Goal: Task Accomplishment & Management: Use online tool/utility

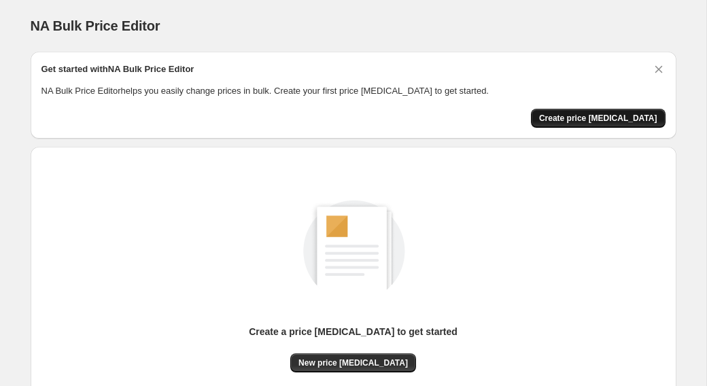
click at [563, 114] on span "Create price change job" at bounding box center [598, 118] width 118 height 11
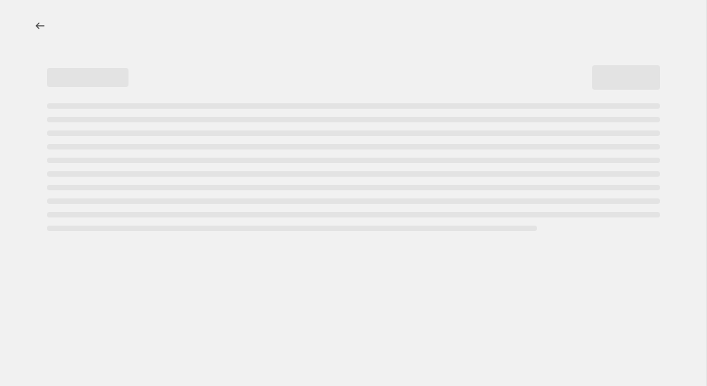
select select "percentage"
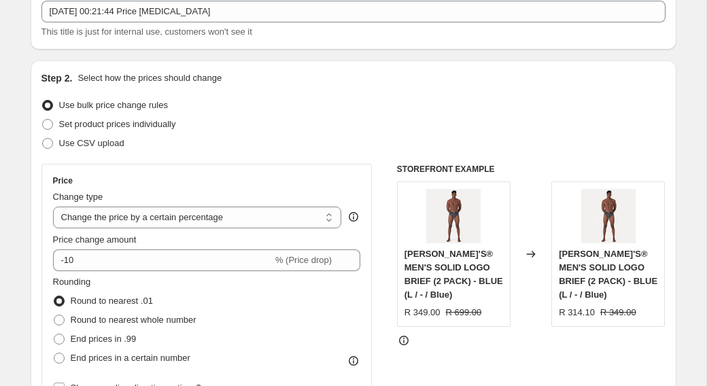
scroll to position [88, 0]
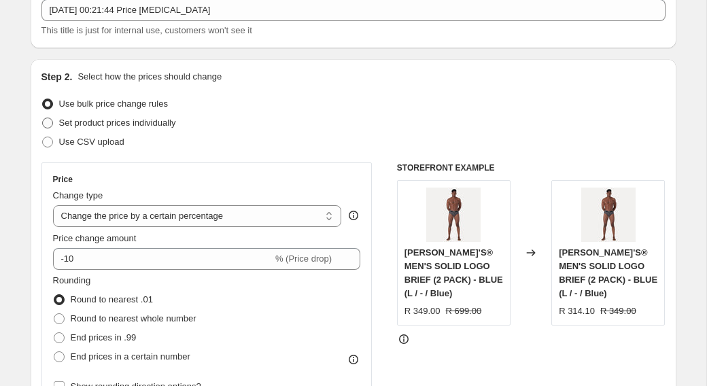
click at [158, 114] on label "Set product prices individually" at bounding box center [108, 123] width 135 height 19
click at [43, 118] on input "Set product prices individually" at bounding box center [42, 118] width 1 height 1
radio input "true"
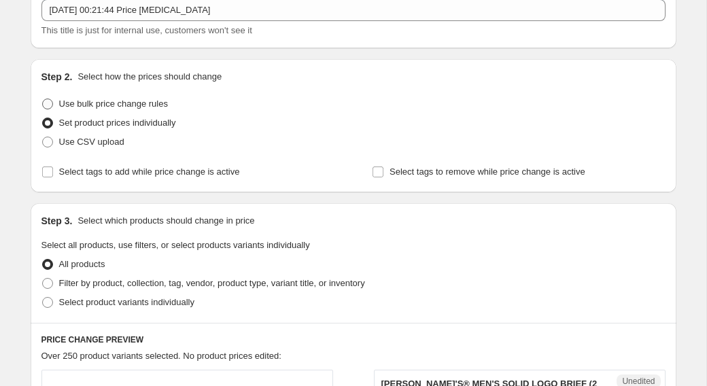
click at [150, 105] on span "Use bulk price change rules" at bounding box center [113, 104] width 109 height 10
click at [43, 99] on input "Use bulk price change rules" at bounding box center [42, 99] width 1 height 1
radio input "true"
select select "percentage"
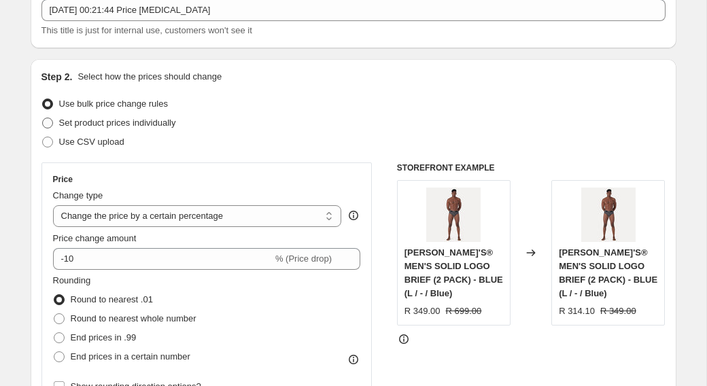
click at [148, 126] on span "Set product prices individually" at bounding box center [117, 123] width 117 height 10
click at [43, 118] on input "Set product prices individually" at bounding box center [42, 118] width 1 height 1
radio input "true"
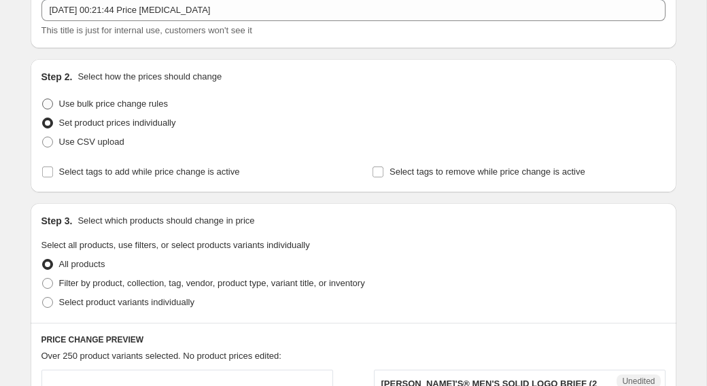
click at [150, 106] on span "Use bulk price change rules" at bounding box center [113, 104] width 109 height 10
click at [43, 99] on input "Use bulk price change rules" at bounding box center [42, 99] width 1 height 1
radio input "true"
select select "percentage"
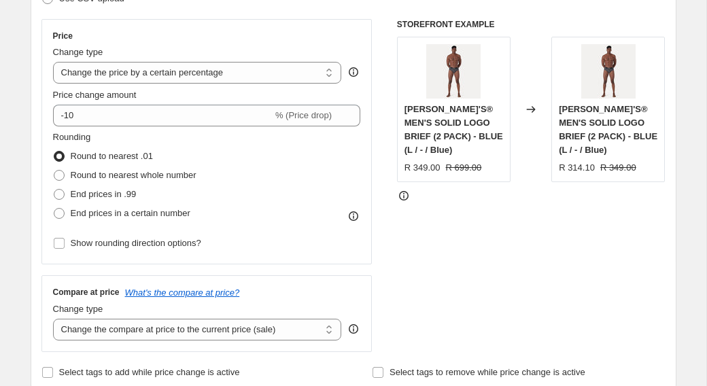
scroll to position [228, 0]
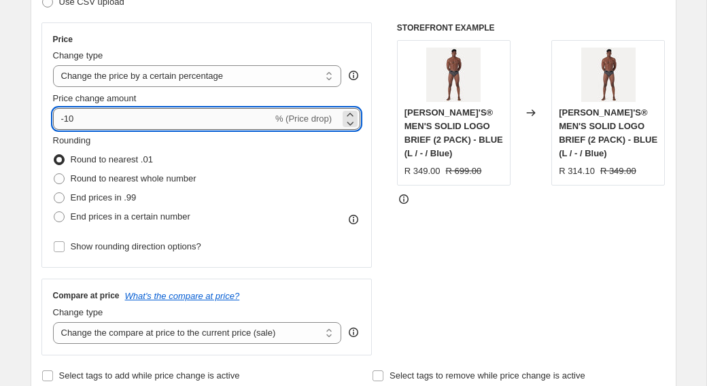
click at [133, 119] on input "-10" at bounding box center [163, 119] width 220 height 22
type input "-1"
type input "-30"
click at [125, 196] on span "End prices in .99" at bounding box center [104, 197] width 66 height 10
click at [54, 193] on input "End prices in .99" at bounding box center [54, 192] width 1 height 1
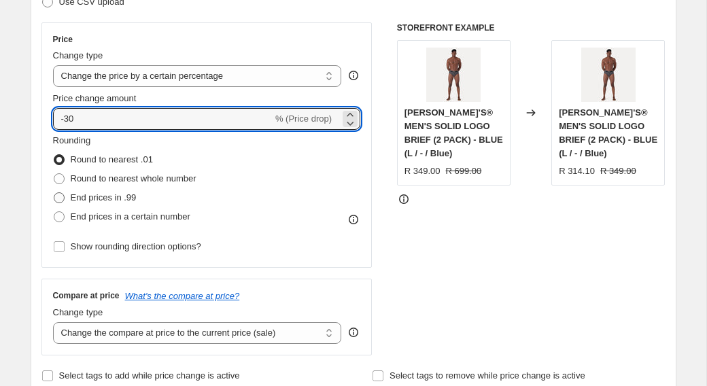
radio input "true"
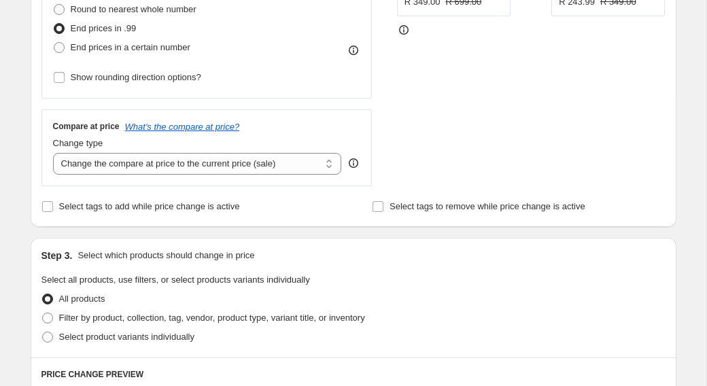
scroll to position [398, 0]
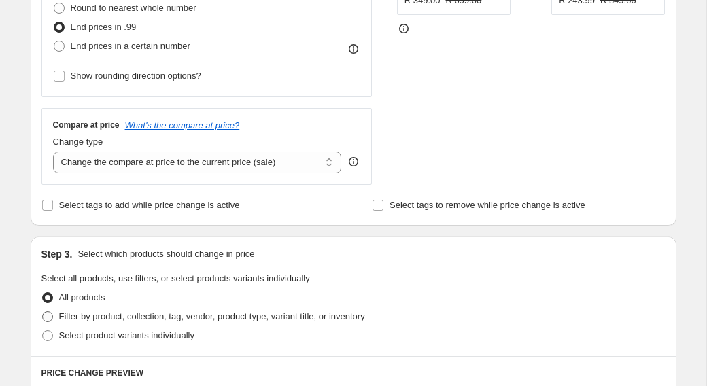
click at [113, 315] on span "Filter by product, collection, tag, vendor, product type, variant title, or inv…" at bounding box center [212, 316] width 306 height 10
click at [43, 312] on input "Filter by product, collection, tag, vendor, product type, variant title, or inv…" at bounding box center [42, 311] width 1 height 1
radio input "true"
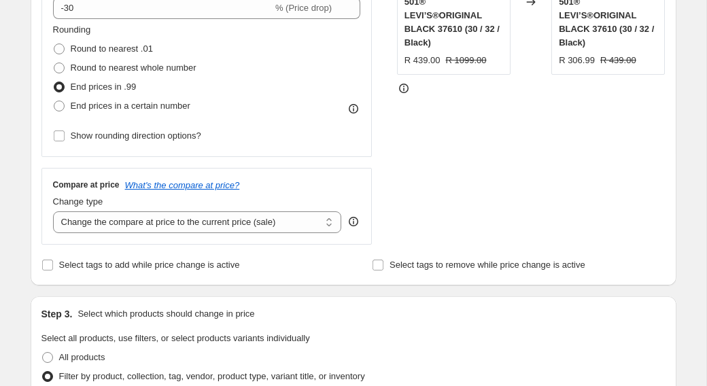
scroll to position [337, 0]
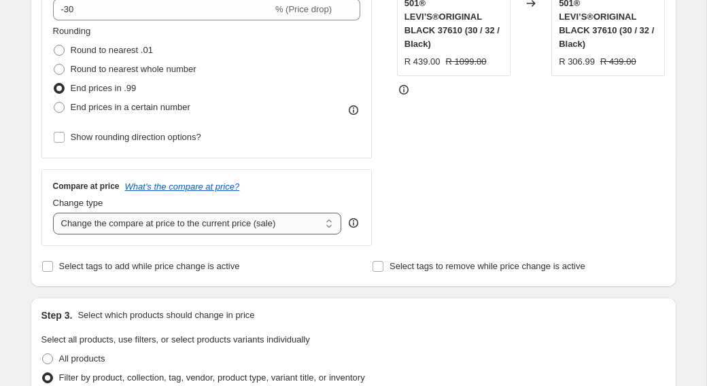
click at [164, 213] on select "Change the compare at price to the current price (sale) Change the compare at p…" at bounding box center [197, 224] width 289 height 22
click at [199, 222] on select "Change the compare at price to the current price (sale) Change the compare at p…" at bounding box center [197, 224] width 289 height 22
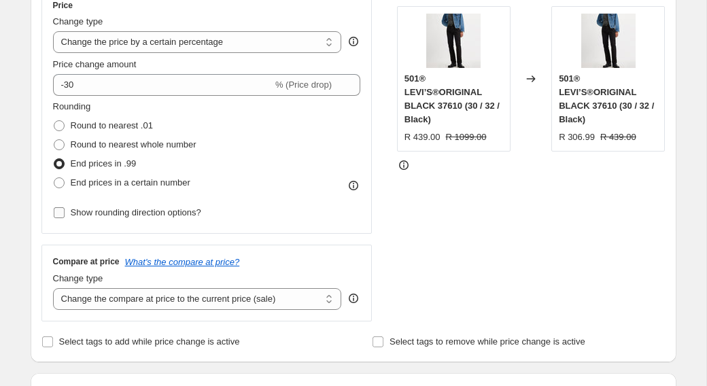
scroll to position [263, 0]
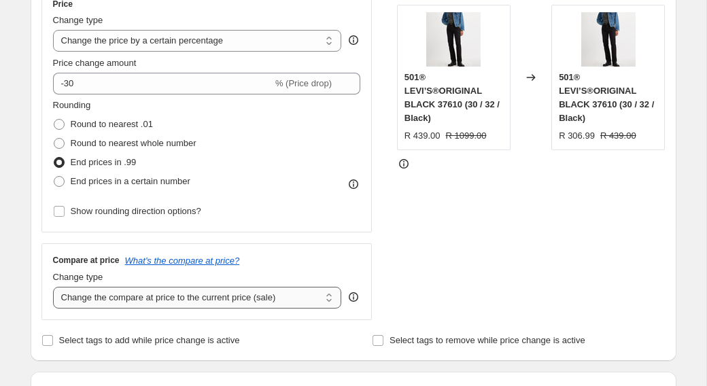
click at [169, 298] on select "Change the compare at price to the current price (sale) Change the compare at p…" at bounding box center [197, 298] width 289 height 22
click at [53, 287] on select "Change the compare at price to the current price (sale) Change the compare at p…" at bounding box center [197, 298] width 289 height 22
click at [153, 290] on select "Change the compare at price to the current price (sale) Change the compare at p…" at bounding box center [197, 298] width 289 height 22
click at [53, 287] on select "Change the compare at price to the current price (sale) Change the compare at p…" at bounding box center [197, 298] width 289 height 22
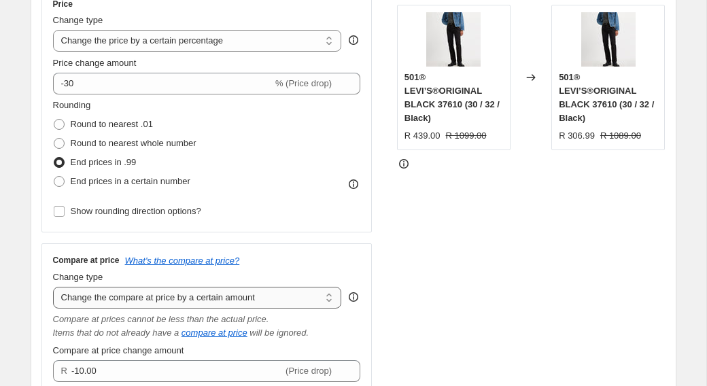
click at [133, 296] on select "Change the compare at price to the current price (sale) Change the compare at p…" at bounding box center [197, 298] width 289 height 22
click at [53, 287] on select "Change the compare at price to the current price (sale) Change the compare at p…" at bounding box center [197, 298] width 289 height 22
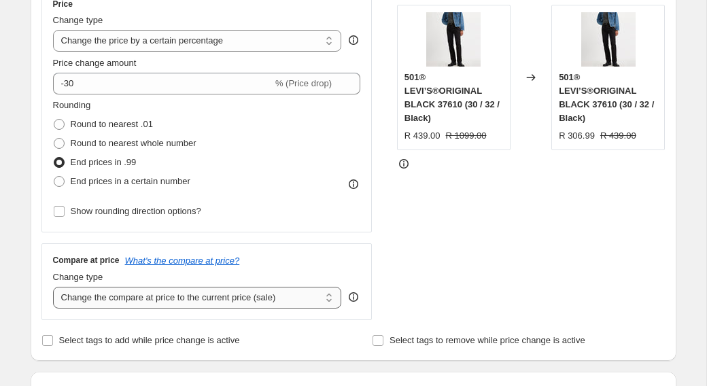
click at [123, 292] on select "Change the compare at price to the current price (sale) Change the compare at p…" at bounding box center [197, 298] width 289 height 22
click at [53, 287] on select "Change the compare at price to the current price (sale) Change the compare at p…" at bounding box center [197, 298] width 289 height 22
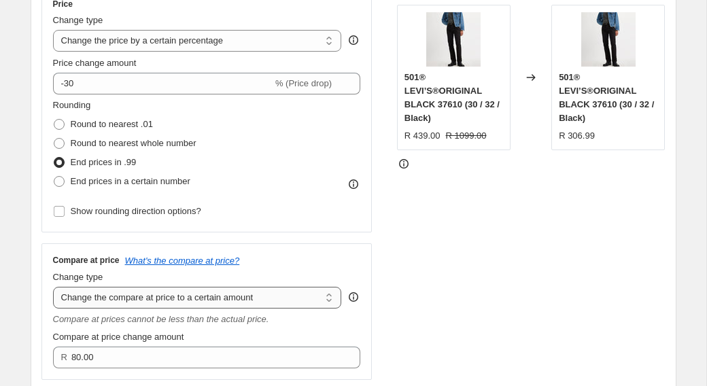
click at [124, 292] on select "Change the compare at price to the current price (sale) Change the compare at p…" at bounding box center [197, 298] width 289 height 22
select select "bp"
click at [53, 287] on select "Change the compare at price to the current price (sale) Change the compare at p…" at bounding box center [197, 298] width 289 height 22
type input "12.00"
click at [206, 294] on select "Change the compare at price to the current price (sale) Change the compare at p…" at bounding box center [197, 298] width 289 height 22
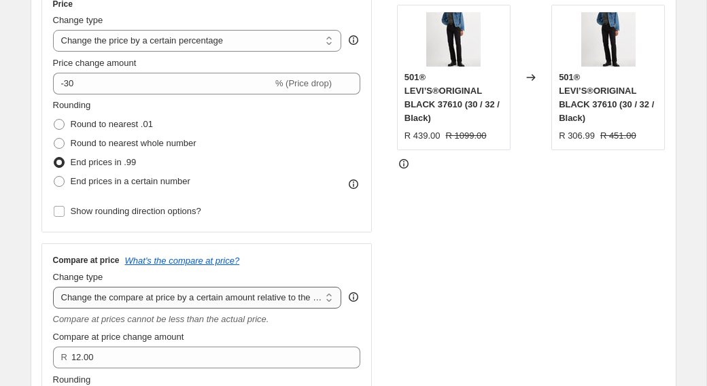
select select "no_change"
click at [53, 287] on select "Change the compare at price to the current price (sale) Change the compare at p…" at bounding box center [197, 298] width 289 height 22
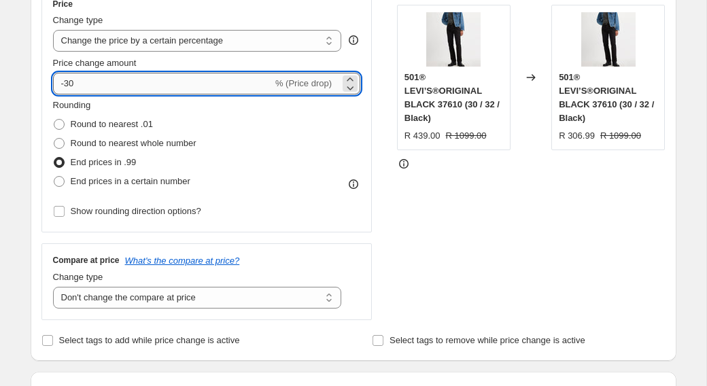
click at [111, 93] on input "-30" at bounding box center [163, 84] width 220 height 22
type input "-3"
click at [237, 146] on div "Rounding Round to nearest .01 Round to nearest whole number End prices in .99 E…" at bounding box center [207, 145] width 308 height 92
click at [157, 79] on input "0" at bounding box center [187, 84] width 268 height 22
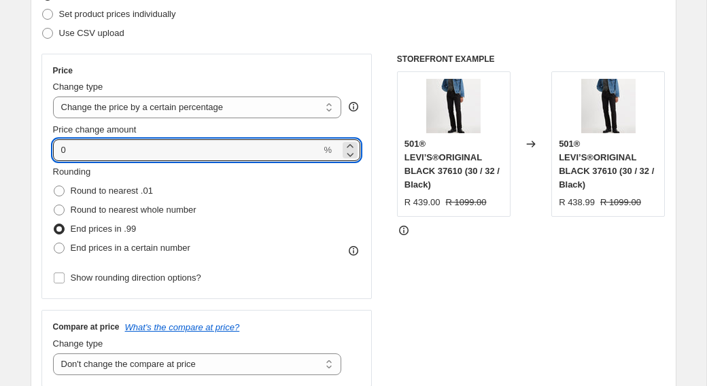
scroll to position [196, 0]
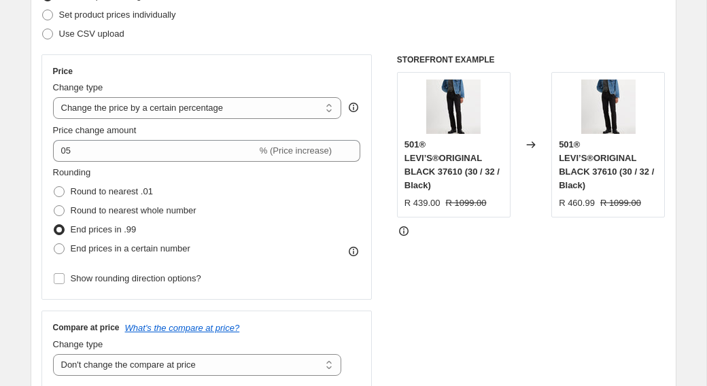
click at [278, 187] on div "Rounding Round to nearest .01 Round to nearest whole number End prices in .99 E…" at bounding box center [207, 212] width 308 height 92
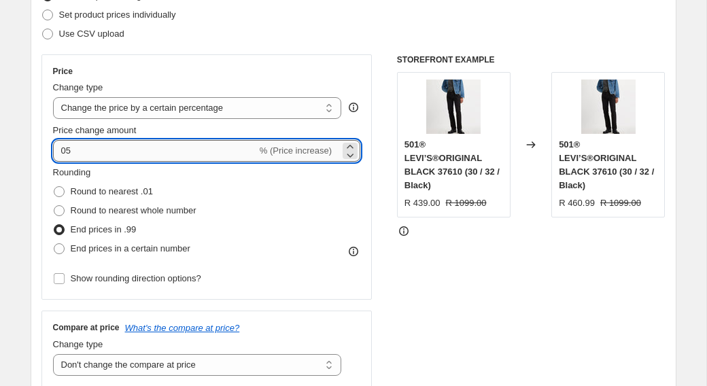
click at [91, 158] on input "05" at bounding box center [155, 151] width 204 height 22
type input "50"
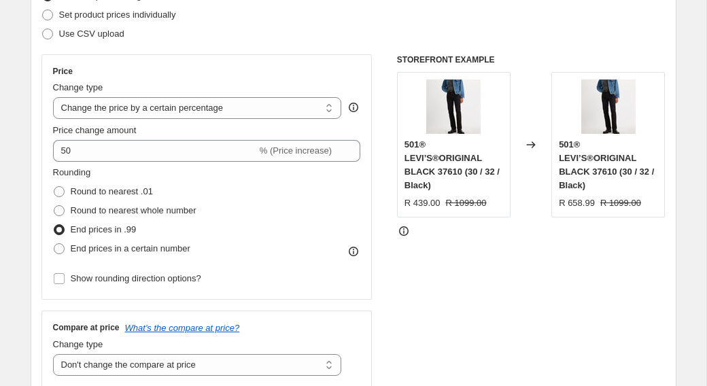
click at [260, 210] on div "Rounding Round to nearest .01 Round to nearest whole number End prices in .99 E…" at bounding box center [207, 212] width 308 height 92
click at [404, 230] on icon at bounding box center [404, 231] width 14 height 14
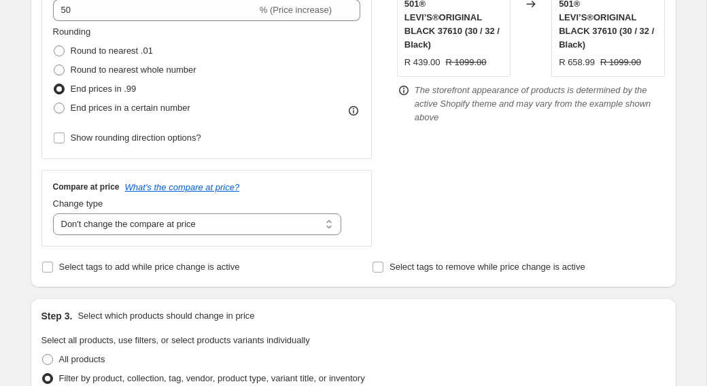
scroll to position [339, 0]
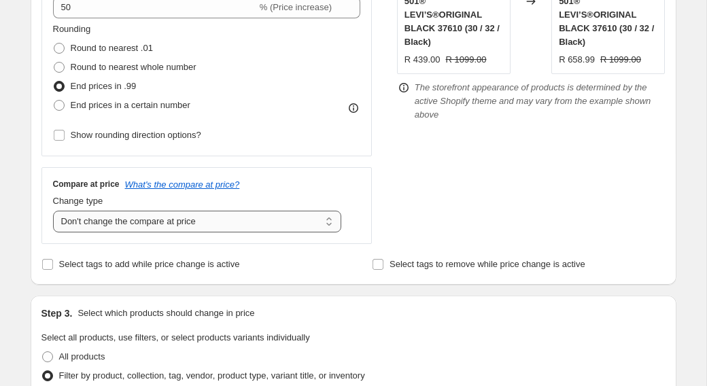
click at [309, 220] on select "Change the compare at price to the current price (sale) Change the compare at p…" at bounding box center [197, 222] width 289 height 22
click at [53, 211] on select "Change the compare at price to the current price (sale) Change the compare at p…" at bounding box center [197, 222] width 289 height 22
click at [230, 212] on select "Change the compare at price to the current price (sale) Change the compare at p…" at bounding box center [197, 222] width 289 height 22
click at [53, 211] on select "Change the compare at price to the current price (sale) Change the compare at p…" at bounding box center [197, 222] width 289 height 22
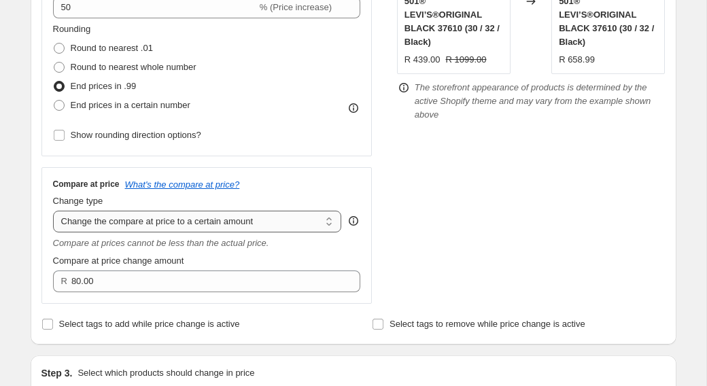
click at [230, 233] on div "Compare at price What's the compare at price? Change type Change the compare at…" at bounding box center [207, 236] width 308 height 114
click at [230, 228] on select "Change the compare at price to the current price (sale) Change the compare at p…" at bounding box center [197, 222] width 289 height 22
select select "percentage"
click at [53, 211] on select "Change the compare at price to the current price (sale) Change the compare at p…" at bounding box center [197, 222] width 289 height 22
type input "-15"
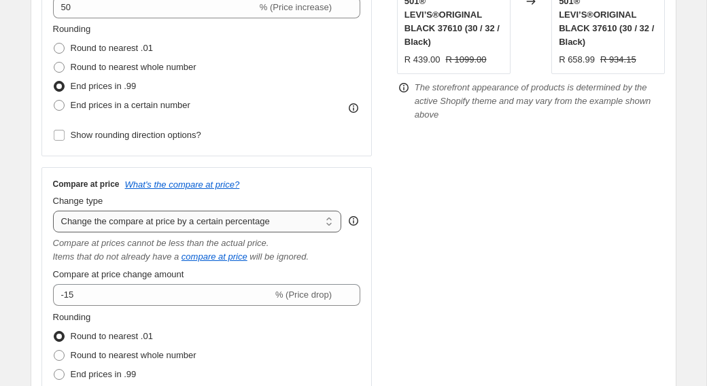
click at [192, 217] on select "Change the compare at price to the current price (sale) Change the compare at p…" at bounding box center [197, 222] width 289 height 22
select select "by"
click at [53, 211] on select "Change the compare at price to the current price (sale) Change the compare at p…" at bounding box center [197, 222] width 289 height 22
type input "-10.00"
click at [189, 222] on select "Change the compare at price to the current price (sale) Change the compare at p…" at bounding box center [197, 222] width 289 height 22
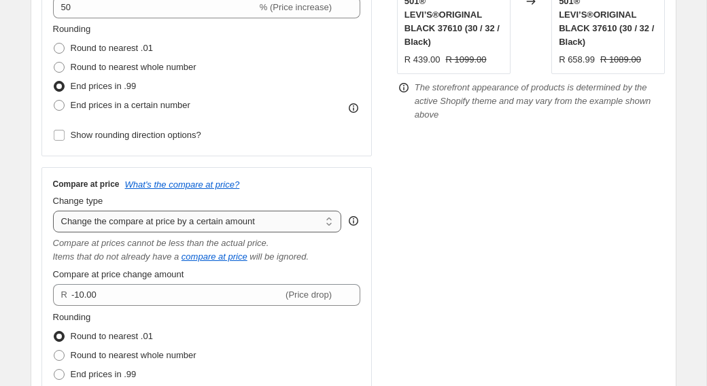
select select "to"
click at [53, 211] on select "Change the compare at price to the current price (sale) Change the compare at p…" at bounding box center [197, 222] width 289 height 22
type input "80.00"
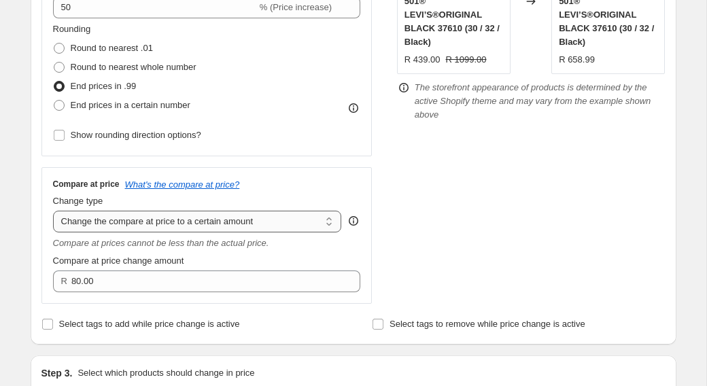
click at [180, 218] on select "Change the compare at price to the current price (sale) Change the compare at p…" at bounding box center [197, 222] width 289 height 22
select select "bp"
click at [53, 211] on select "Change the compare at price to the current price (sale) Change the compare at p…" at bounding box center [197, 222] width 289 height 22
type input "12.00"
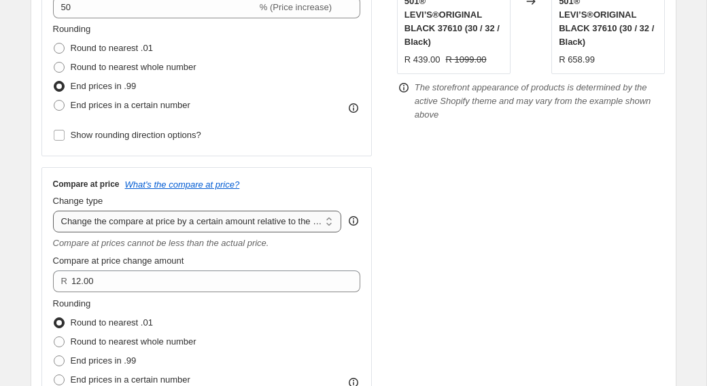
click at [170, 224] on select "Change the compare at price to the current price (sale) Change the compare at p…" at bounding box center [197, 222] width 289 height 22
select select "pp"
click at [53, 211] on select "Change the compare at price to the current price (sale) Change the compare at p…" at bounding box center [197, 222] width 289 height 22
type input "20"
click at [169, 223] on select "Change the compare at price to the current price (sale) Change the compare at p…" at bounding box center [197, 222] width 289 height 22
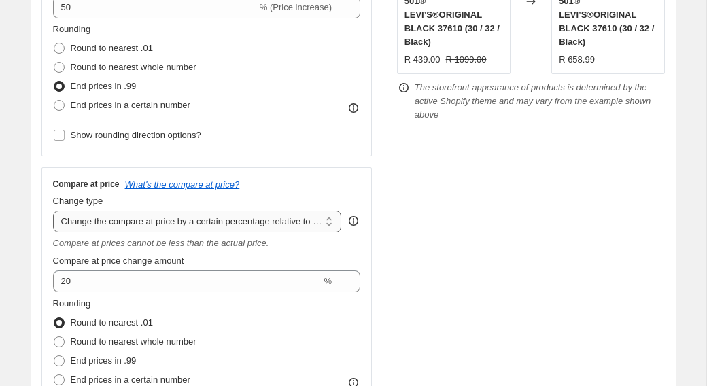
select select "no_change"
click at [53, 211] on select "Change the compare at price to the current price (sale) Change the compare at p…" at bounding box center [197, 222] width 289 height 22
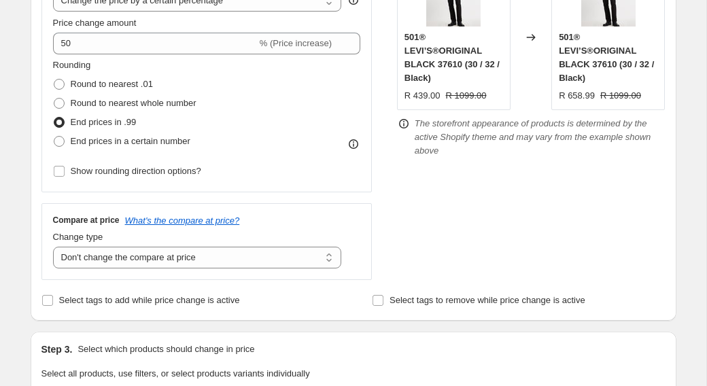
scroll to position [302, 0]
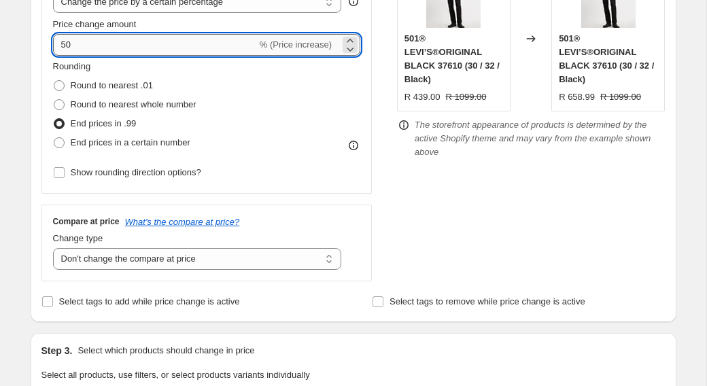
click at [137, 50] on input "50" at bounding box center [155, 45] width 204 height 22
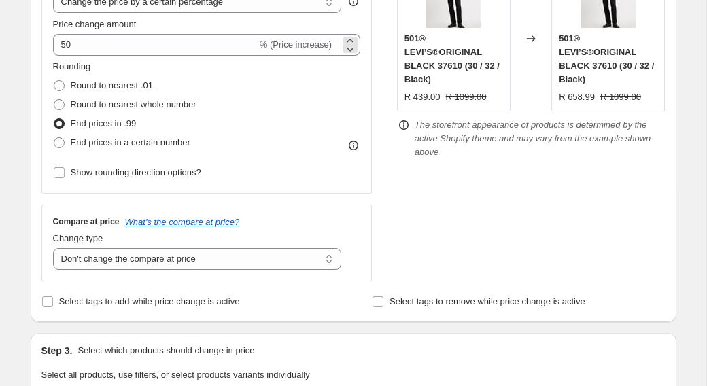
click at [297, 40] on span "% (Price increase)" at bounding box center [296, 44] width 72 height 10
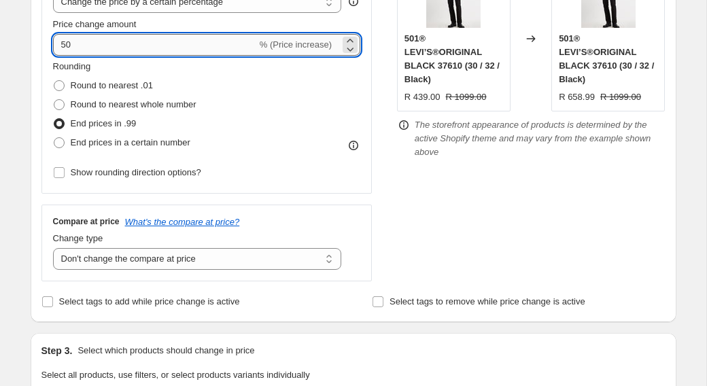
click at [132, 51] on input "50" at bounding box center [155, 45] width 204 height 22
type input "-50"
click at [196, 72] on fieldset "Rounding Round to nearest .01 Round to nearest whole number End prices in .99 E…" at bounding box center [124, 106] width 143 height 92
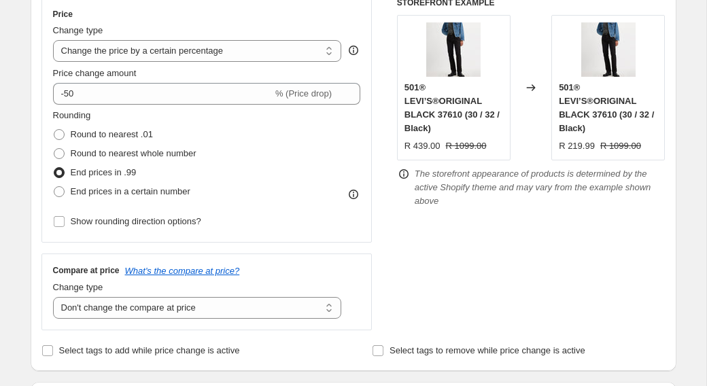
scroll to position [247, 0]
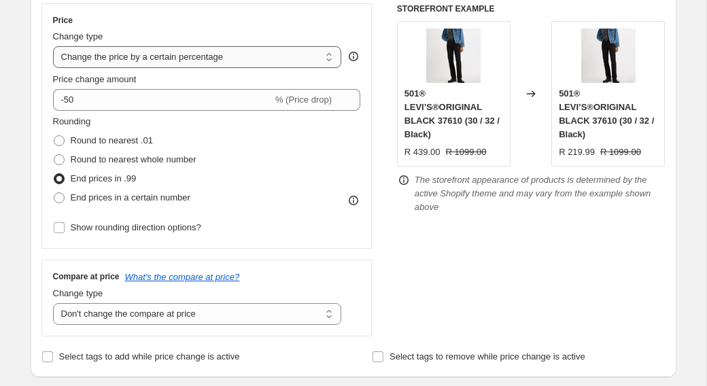
click at [201, 60] on select "Change the price to a certain amount Change the price by a certain amount Chang…" at bounding box center [197, 57] width 289 height 22
select select "bcap"
click at [53, 46] on select "Change the price to a certain amount Change the price by a certain amount Chang…" at bounding box center [197, 57] width 289 height 22
type input "-12.00"
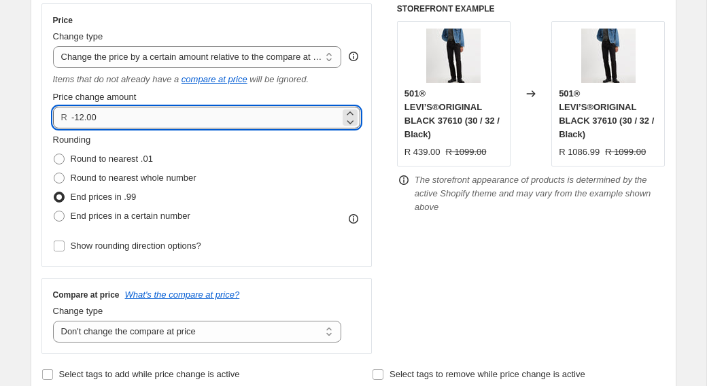
click at [171, 113] on input "-12.00" at bounding box center [205, 118] width 268 height 22
click at [180, 51] on select "Change the price to a certain amount Change the price by a certain amount Chang…" at bounding box center [197, 57] width 289 height 22
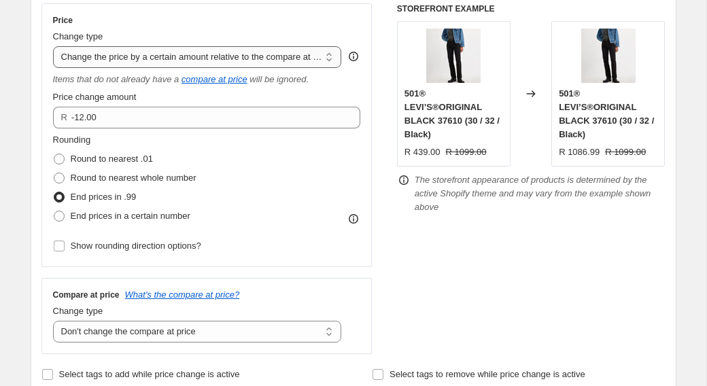
select select "pcap"
click at [53, 46] on select "Change the price to a certain amount Change the price by a certain amount Chang…" at bounding box center [197, 57] width 289 height 22
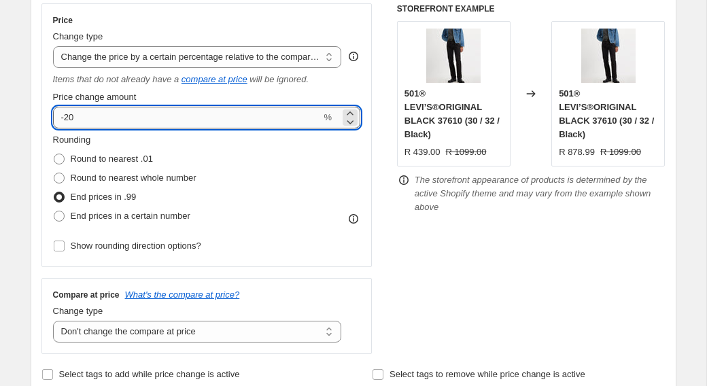
click at [158, 124] on input "-20" at bounding box center [187, 118] width 268 height 22
type input "-2"
type input "-50"
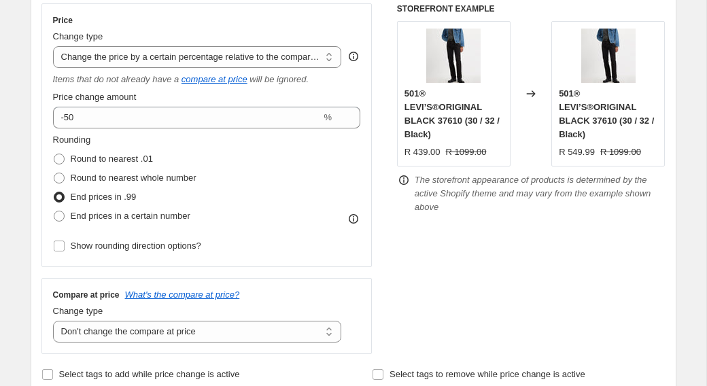
click at [221, 144] on div "Rounding Round to nearest .01 Round to nearest whole number End prices in .99 E…" at bounding box center [207, 179] width 308 height 92
click at [130, 154] on span "Round to nearest .01" at bounding box center [112, 159] width 82 height 10
click at [54, 154] on input "Round to nearest .01" at bounding box center [54, 154] width 1 height 1
radio input "true"
click at [117, 186] on label "Round to nearest whole number" at bounding box center [124, 178] width 143 height 19
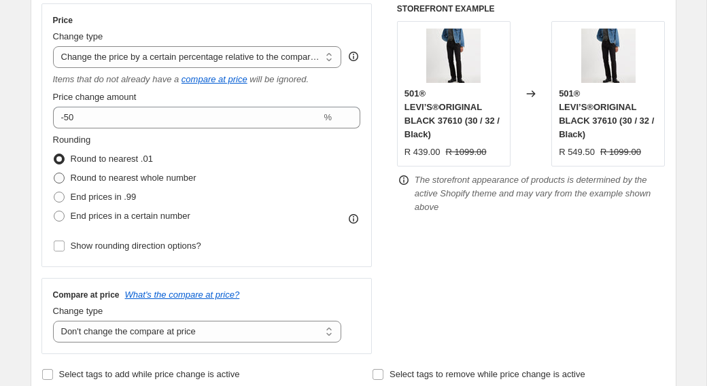
click at [54, 173] on input "Round to nearest whole number" at bounding box center [54, 173] width 1 height 1
radio input "true"
click at [114, 164] on span "Round to nearest .01" at bounding box center [112, 159] width 82 height 14
click at [54, 154] on input "Round to nearest .01" at bounding box center [54, 154] width 1 height 1
radio input "true"
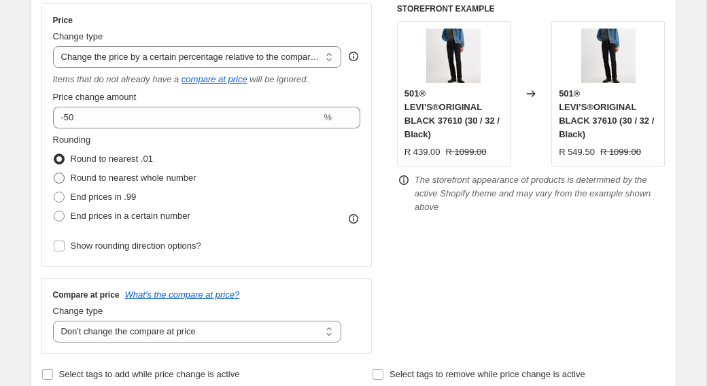
click at [107, 181] on span "Round to nearest whole number" at bounding box center [134, 178] width 126 height 10
click at [54, 173] on input "Round to nearest whole number" at bounding box center [54, 173] width 1 height 1
radio input "true"
click at [107, 211] on span "End prices in a certain number" at bounding box center [131, 216] width 120 height 10
click at [54, 211] on input "End prices in a certain number" at bounding box center [54, 211] width 1 height 1
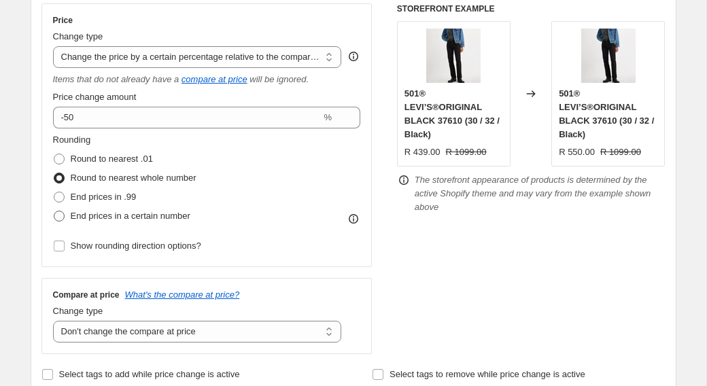
radio input "true"
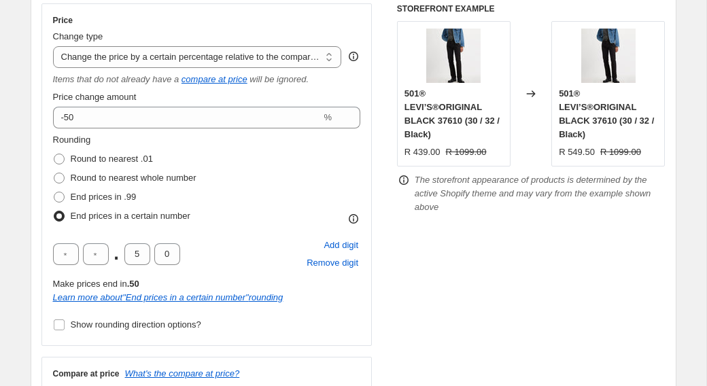
click at [116, 258] on span "." at bounding box center [116, 254] width 7 height 22
click at [107, 258] on input "text" at bounding box center [96, 254] width 26 height 22
type input "9"
click at [58, 261] on input "text" at bounding box center [66, 254] width 26 height 22
type input "9"
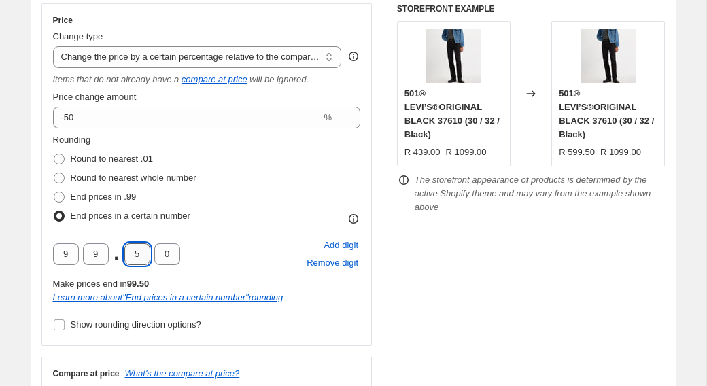
click at [145, 259] on input "5" at bounding box center [137, 254] width 26 height 22
click at [201, 248] on div "9 9 . 0 Add digit Remove digit" at bounding box center [207, 254] width 308 height 35
click at [147, 249] on input "text" at bounding box center [137, 254] width 26 height 22
type input "0"
click at [217, 243] on div "9 9 . 0 0 Add digit Remove digit" at bounding box center [207, 254] width 308 height 35
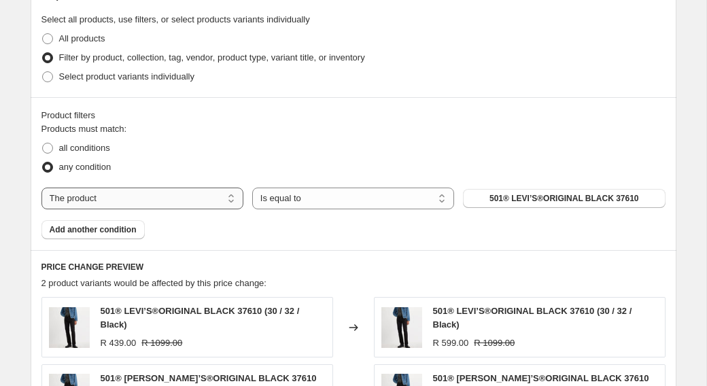
scroll to position [752, 0]
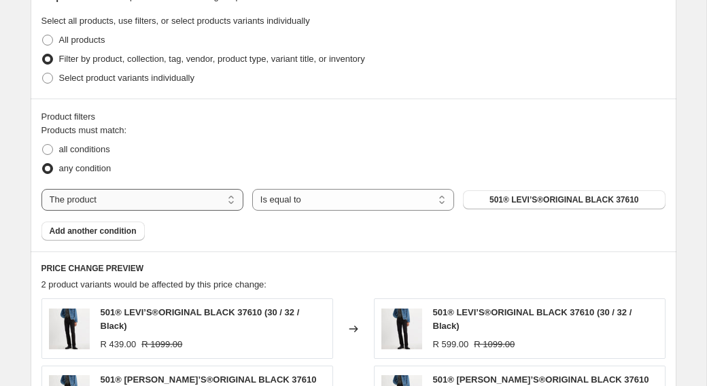
click at [109, 196] on select "The product The product's collection The product's tag The product's vendor The…" at bounding box center [142, 200] width 202 height 22
select select "collection"
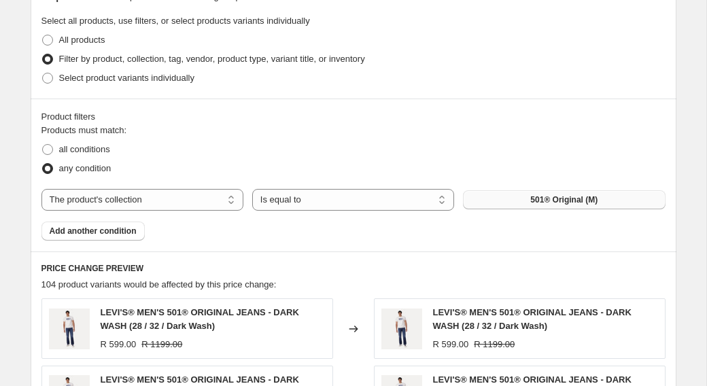
click at [531, 196] on span "501® Original (M)" at bounding box center [563, 199] width 67 height 11
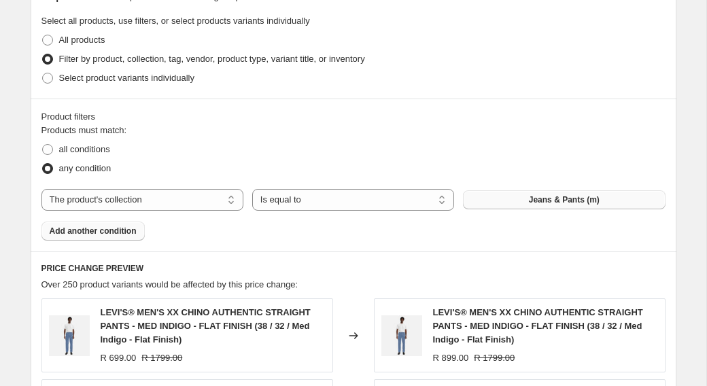
click at [144, 231] on button "Add another condition" at bounding box center [92, 231] width 103 height 19
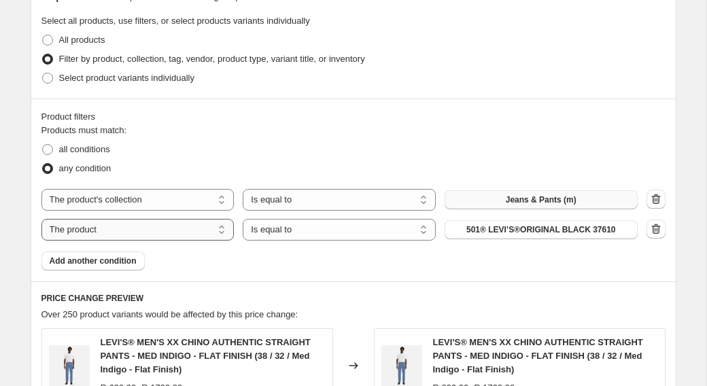
click at [169, 229] on select "The product The product's collection The product's tag The product's vendor The…" at bounding box center [137, 230] width 193 height 22
select select "collection"
click at [467, 228] on button "501® Original (M)" at bounding box center [541, 229] width 193 height 19
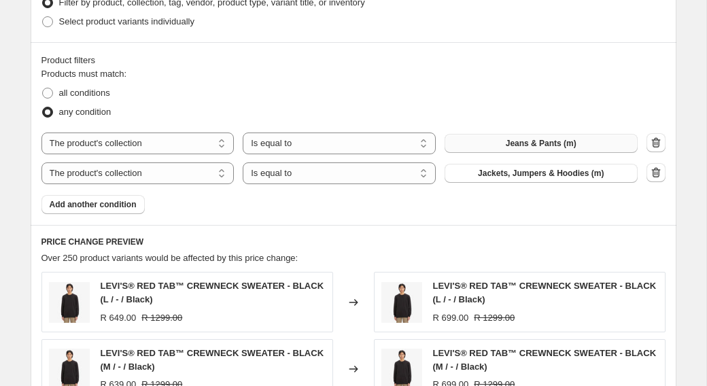
scroll to position [812, 0]
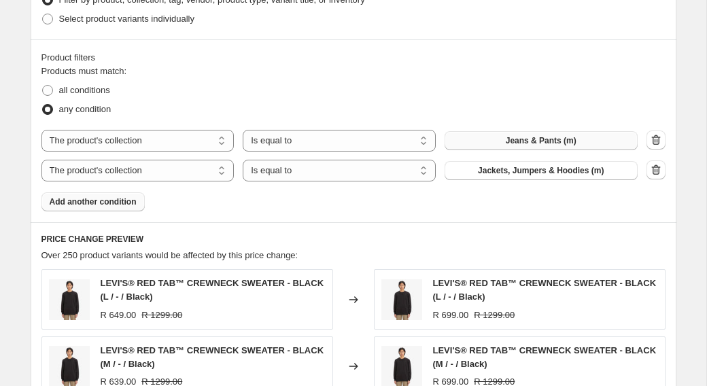
click at [124, 204] on span "Add another condition" at bounding box center [93, 201] width 87 height 11
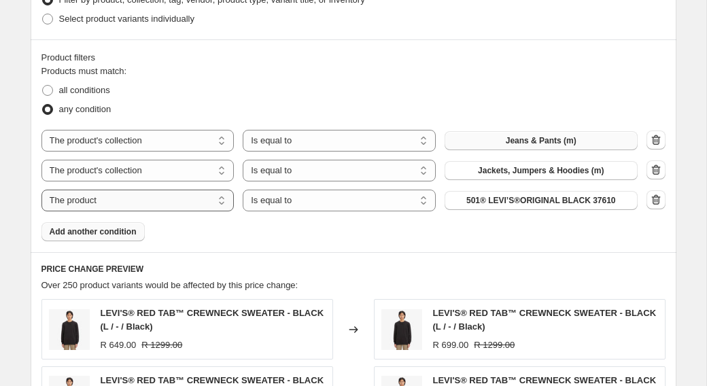
click at [150, 204] on select "The product The product's collection The product's tag The product's vendor The…" at bounding box center [137, 201] width 193 height 22
select select "collection"
click at [474, 194] on button "501® Original (M)" at bounding box center [541, 200] width 193 height 19
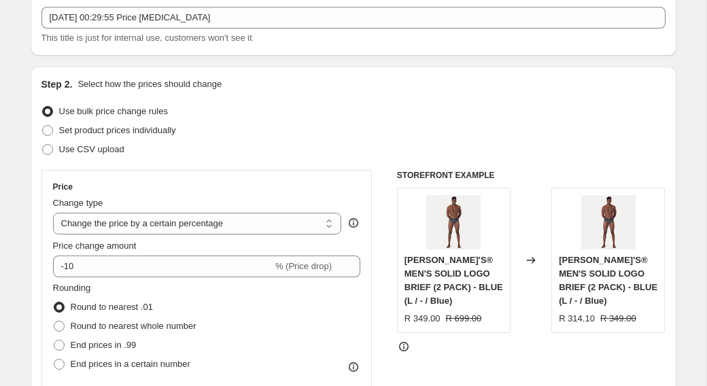
scroll to position [84, 0]
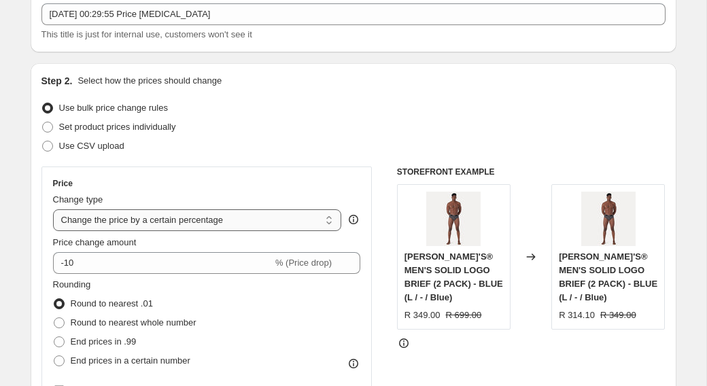
click at [177, 220] on select "Change the price to a certain amount Change the price by a certain amount Chang…" at bounding box center [197, 220] width 289 height 22
select select "pcap"
click at [53, 209] on select "Change the price to a certain amount Change the price by a certain amount Chang…" at bounding box center [197, 220] width 289 height 22
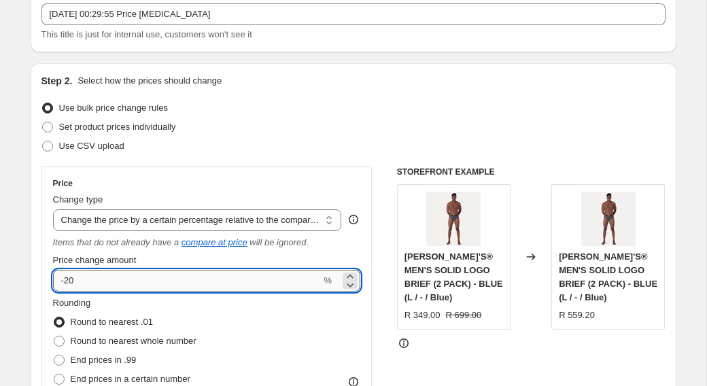
click at [160, 283] on input "-20" at bounding box center [187, 281] width 268 height 22
type input "-2"
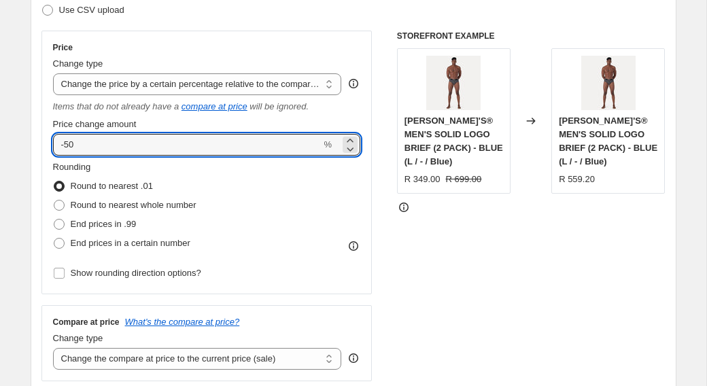
scroll to position [225, 0]
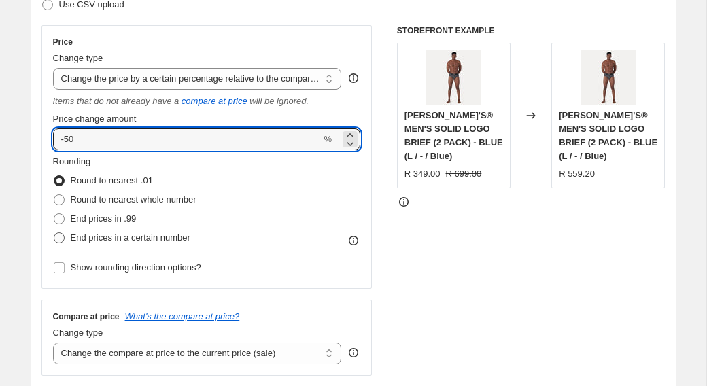
type input "-50"
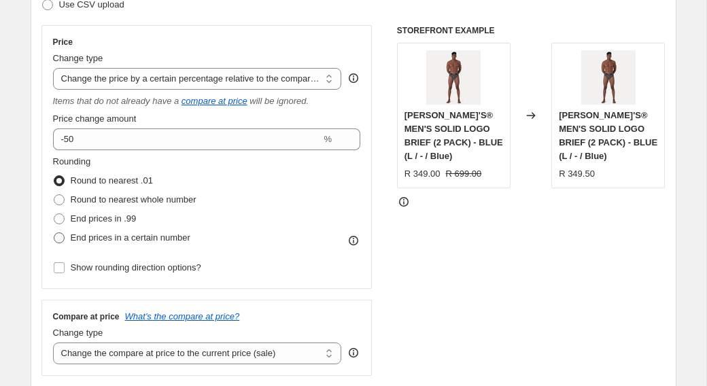
click at [92, 236] on span "End prices in a certain number" at bounding box center [131, 237] width 120 height 10
click at [54, 233] on input "End prices in a certain number" at bounding box center [54, 232] width 1 height 1
radio input "true"
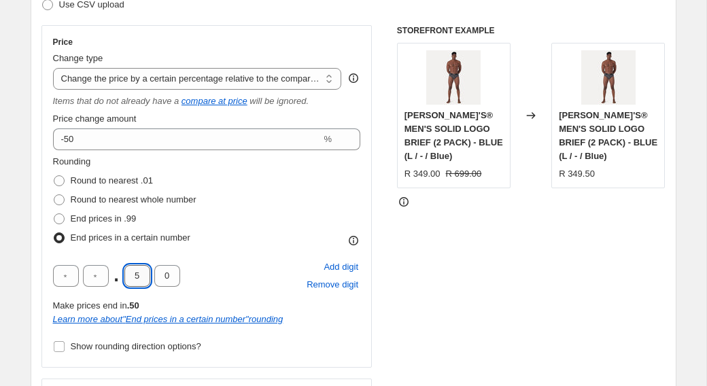
click at [146, 282] on input "5" at bounding box center [137, 276] width 26 height 22
type input "0"
click at [89, 280] on input "text" at bounding box center [96, 276] width 26 height 22
type input "9"
click at [63, 277] on input "text" at bounding box center [66, 276] width 26 height 22
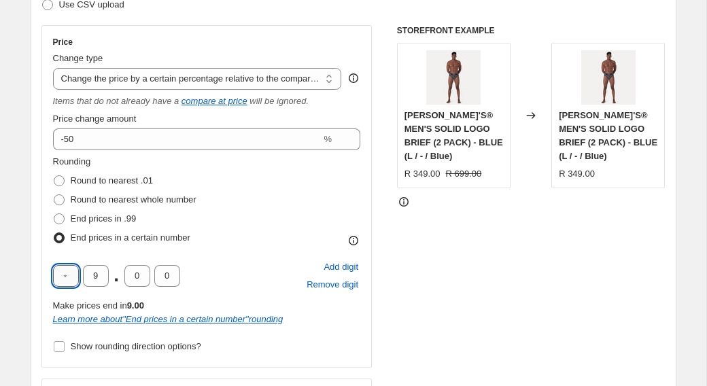
type input "9"
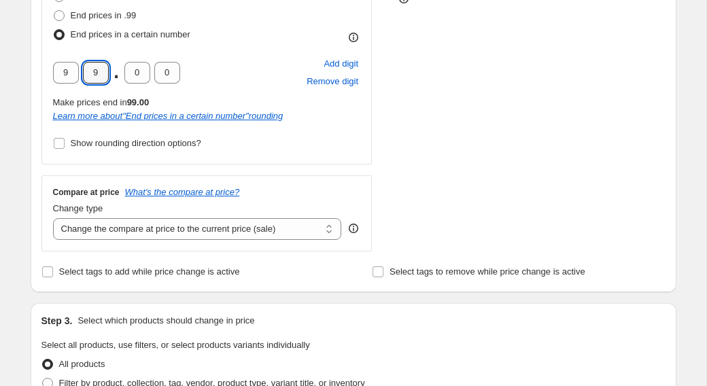
scroll to position [441, 0]
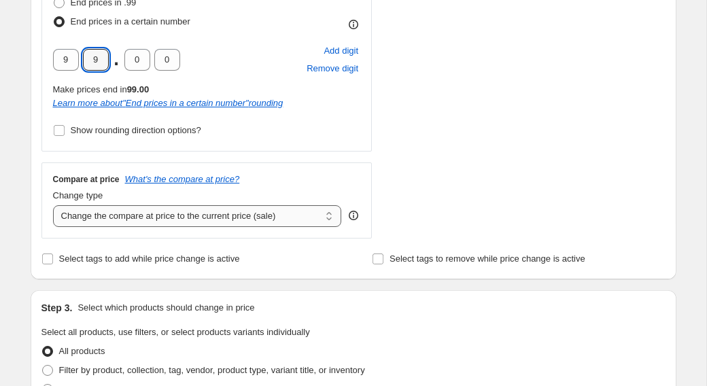
click at [175, 218] on select "Change the compare at price to the current price (sale) Change the compare at p…" at bounding box center [197, 216] width 289 height 22
select select "no_change"
click at [53, 205] on select "Change the compare at price to the current price (sale) Change the compare at p…" at bounding box center [197, 216] width 289 height 22
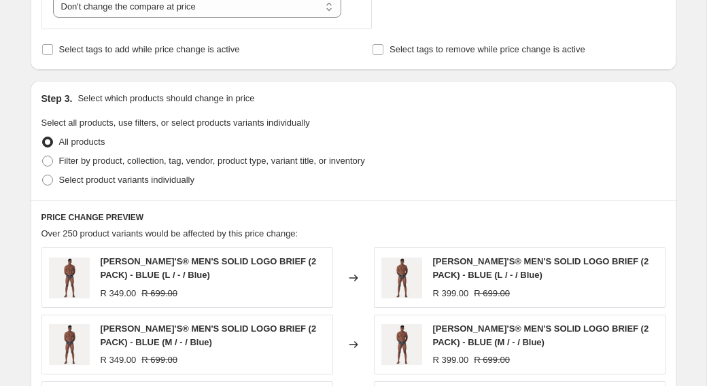
scroll to position [676, 0]
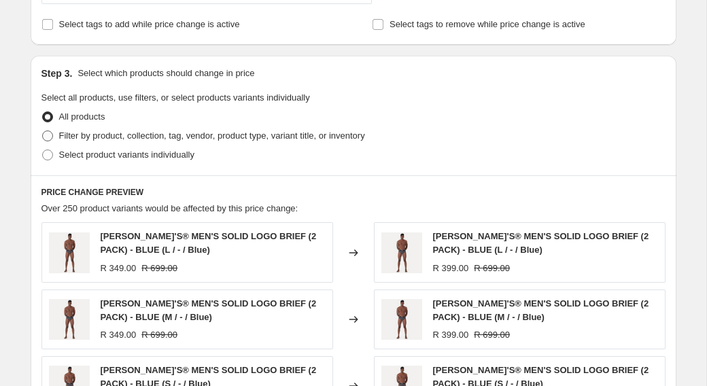
click at [179, 139] on span "Filter by product, collection, tag, vendor, product type, variant title, or inv…" at bounding box center [212, 135] width 306 height 10
click at [43, 131] on input "Filter by product, collection, tag, vendor, product type, variant title, or inv…" at bounding box center [42, 130] width 1 height 1
radio input "true"
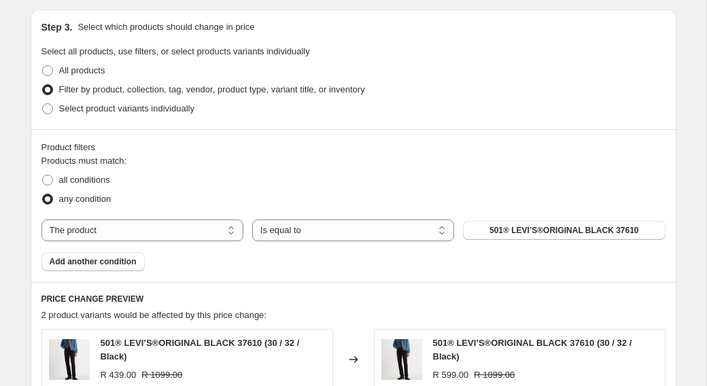
scroll to position [734, 0]
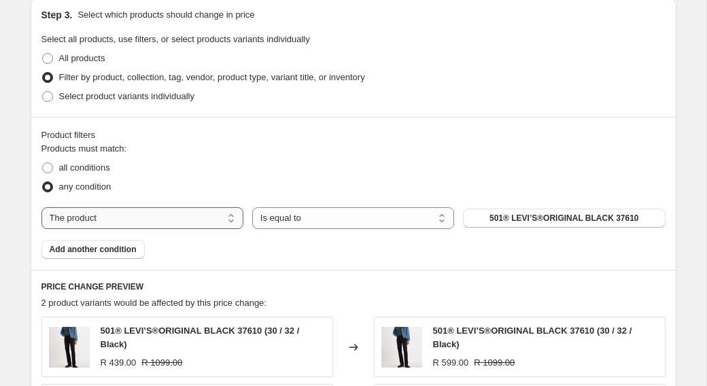
click at [164, 208] on select "The product The product's collection The product's tag The product's vendor The…" at bounding box center [142, 218] width 202 height 22
click at [41, 207] on select "The product The product's collection The product's tag The product's vendor The…" at bounding box center [142, 218] width 202 height 22
click at [163, 220] on select "The product The product's collection The product's tag The product's vendor The…" at bounding box center [142, 218] width 202 height 22
select select "collection"
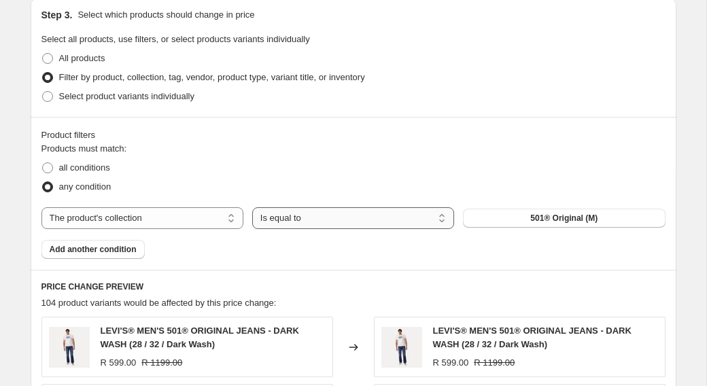
click at [279, 221] on select "Is equal to Is not equal to" at bounding box center [353, 218] width 202 height 22
click at [502, 224] on button "501® Original (M)" at bounding box center [564, 218] width 202 height 19
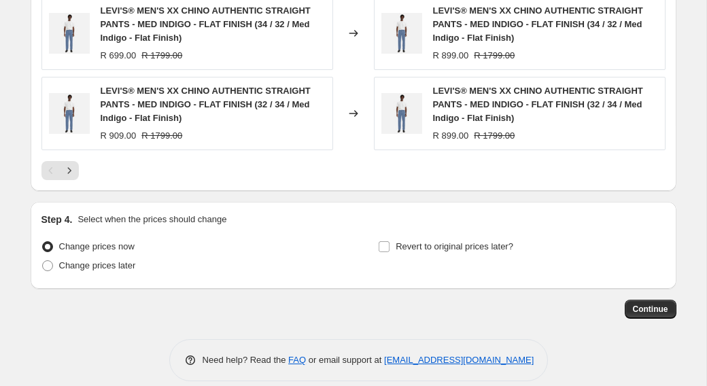
scroll to position [1302, 0]
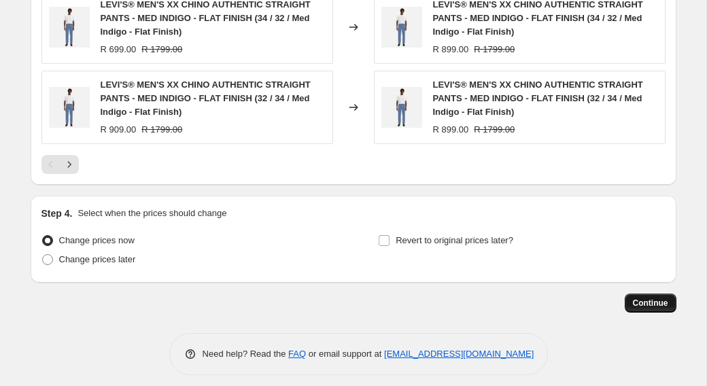
click at [635, 304] on span "Continue" at bounding box center [650, 303] width 35 height 11
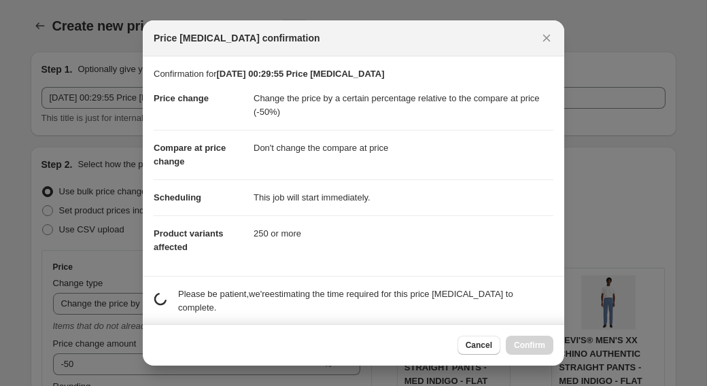
scroll to position [0, 0]
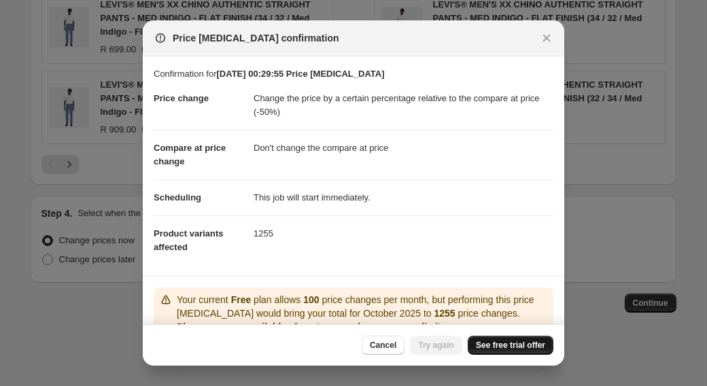
click at [500, 336] on link "See free trial offer" at bounding box center [511, 345] width 86 height 19
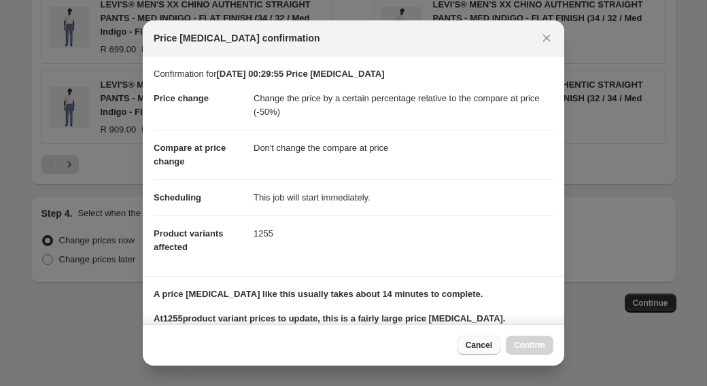
click at [471, 340] on button "Cancel" at bounding box center [478, 345] width 43 height 19
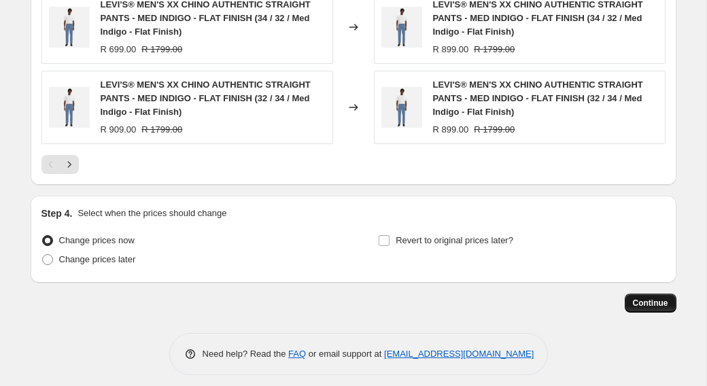
click at [663, 309] on button "Continue" at bounding box center [651, 303] width 52 height 19
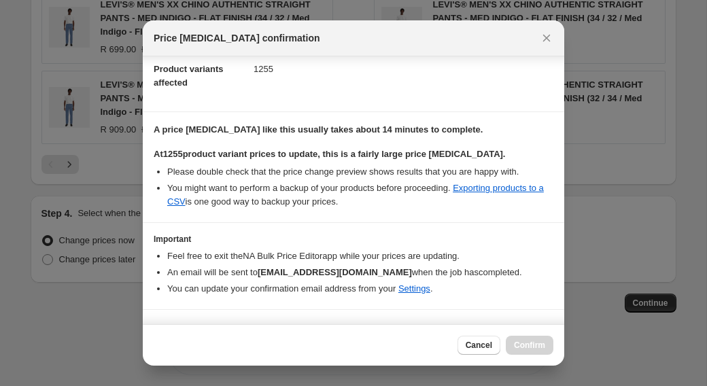
scroll to position [191, 0]
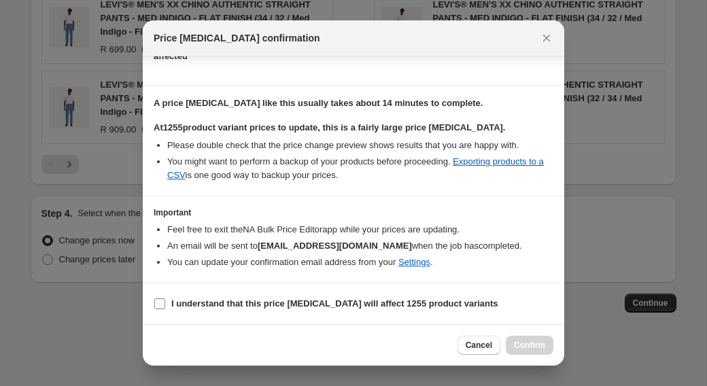
click at [382, 306] on b "I understand that this price change job will affect 1255 product variants" at bounding box center [334, 303] width 327 height 10
click at [165, 306] on input "I understand that this price change job will affect 1255 product variants" at bounding box center [159, 303] width 11 height 11
checkbox input "true"
click at [536, 351] on button "Confirm" at bounding box center [530, 345] width 48 height 19
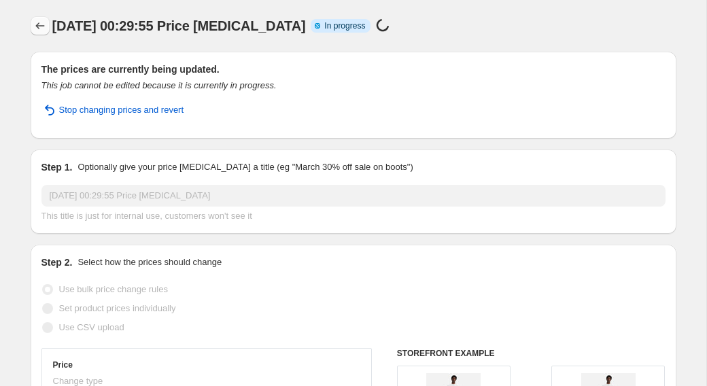
click at [34, 29] on icon "Price change jobs" at bounding box center [40, 26] width 14 height 14
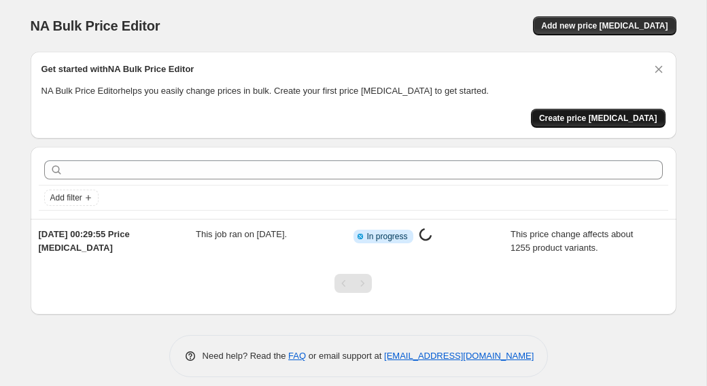
click at [584, 120] on span "Create price change job" at bounding box center [598, 118] width 118 height 11
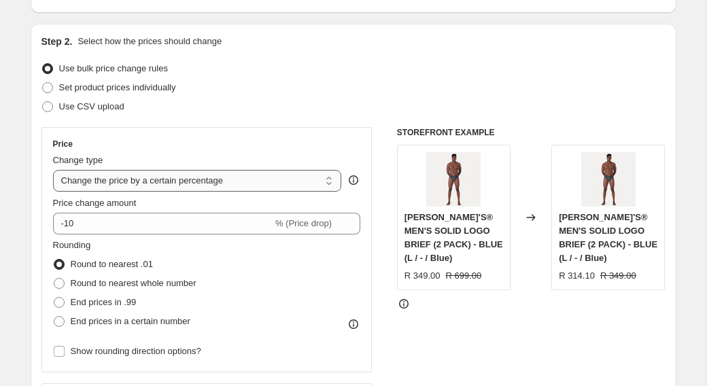
scroll to position [124, 0]
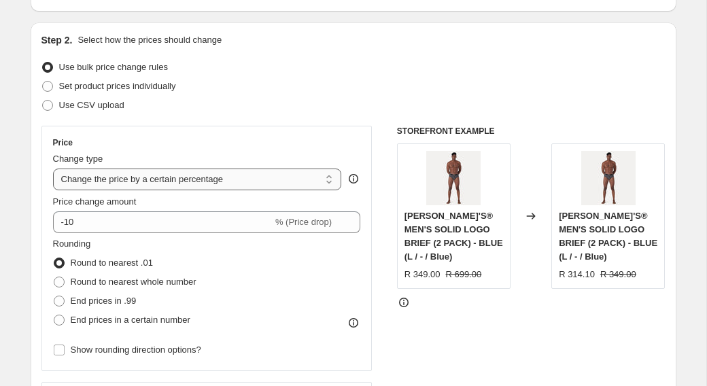
click at [158, 184] on select "Change the price to a certain amount Change the price by a certain amount Chang…" at bounding box center [197, 180] width 289 height 22
select select "pcap"
click at [53, 169] on select "Change the price to a certain amount Change the price by a certain amount Chang…" at bounding box center [197, 180] width 289 height 22
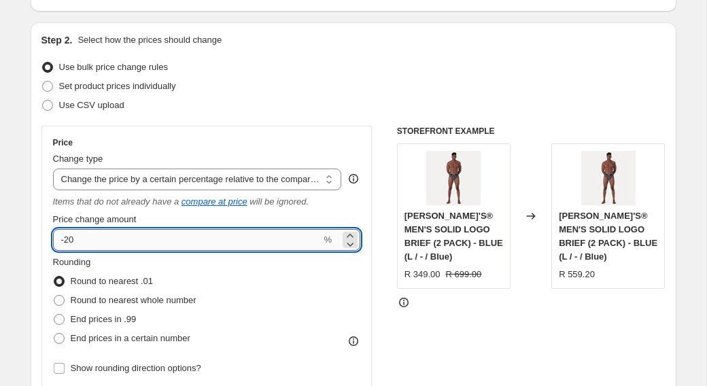
click at [141, 240] on input "-20" at bounding box center [187, 240] width 268 height 22
type input "-2"
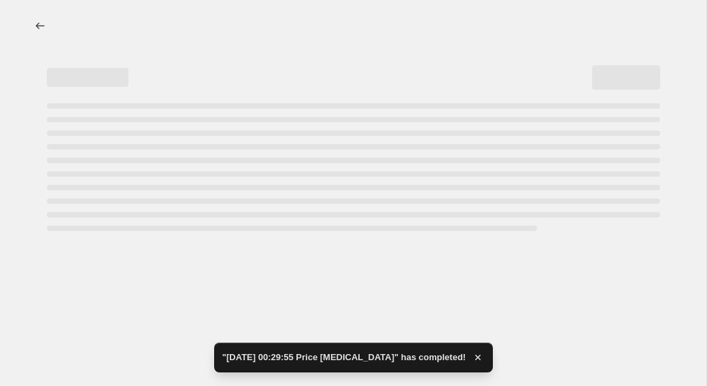
scroll to position [0, 0]
select select "pcap"
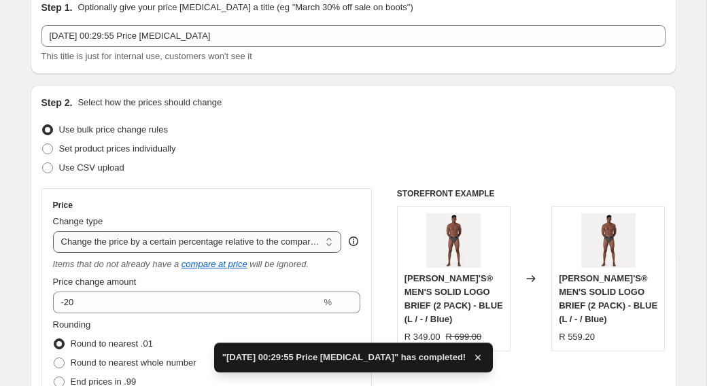
scroll to position [65, 0]
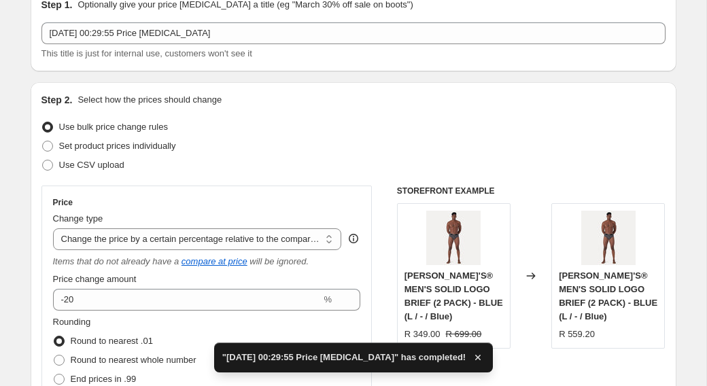
click at [100, 287] on div "Price change amount -20 %" at bounding box center [207, 292] width 308 height 38
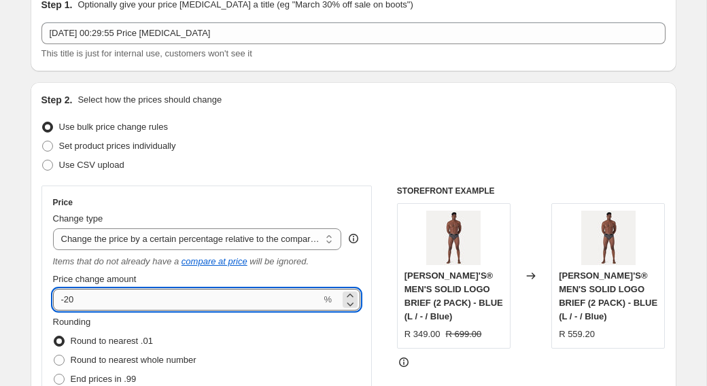
click at [105, 292] on input "-20" at bounding box center [187, 300] width 268 height 22
click at [116, 300] on input "-20" at bounding box center [187, 300] width 268 height 22
type input "-2"
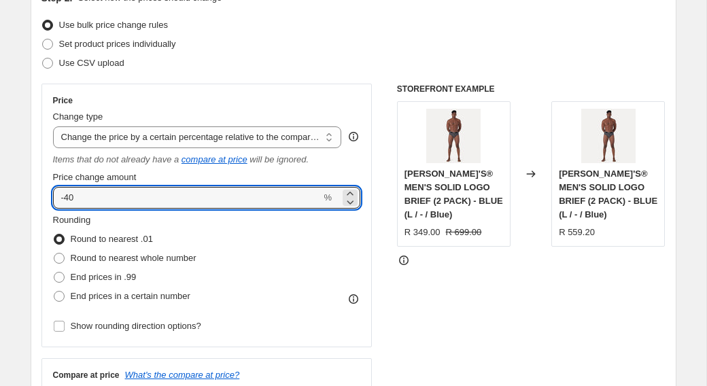
scroll to position [186, 0]
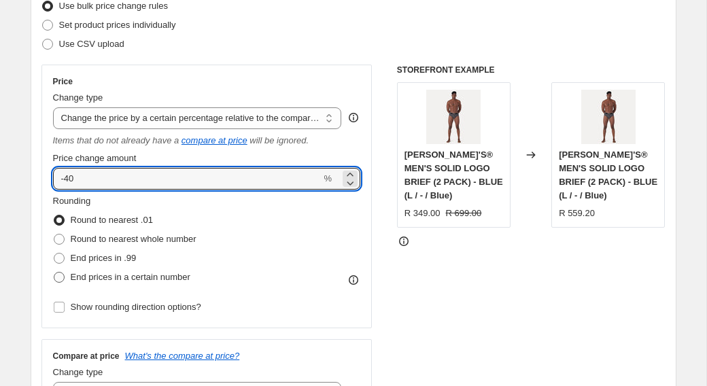
type input "-40"
click at [100, 275] on span "End prices in a certain number" at bounding box center [131, 277] width 120 height 10
click at [54, 273] on input "End prices in a certain number" at bounding box center [54, 272] width 1 height 1
radio input "true"
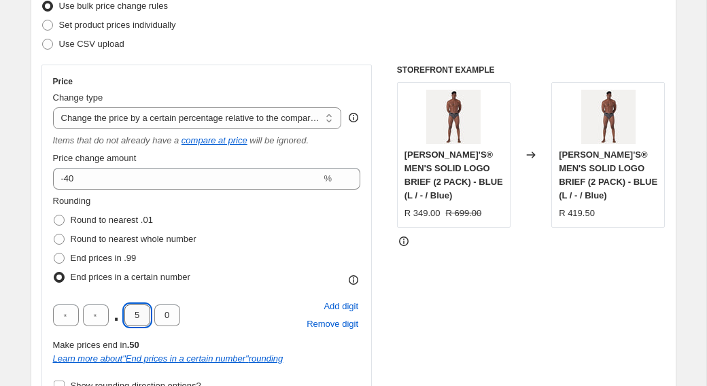
click at [145, 321] on input "5" at bounding box center [137, 315] width 26 height 22
type input "0"
click at [98, 317] on input "text" at bounding box center [96, 315] width 26 height 22
type input "9"
click at [60, 320] on input "text" at bounding box center [66, 315] width 26 height 22
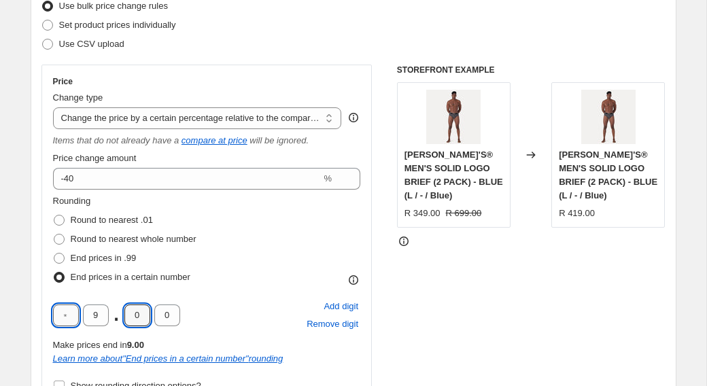
type input "9"
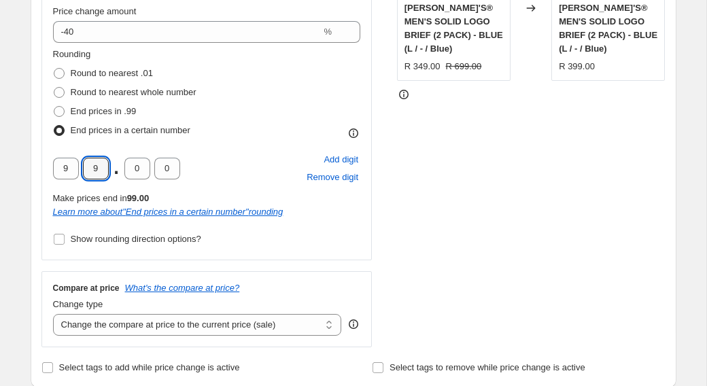
scroll to position [336, 0]
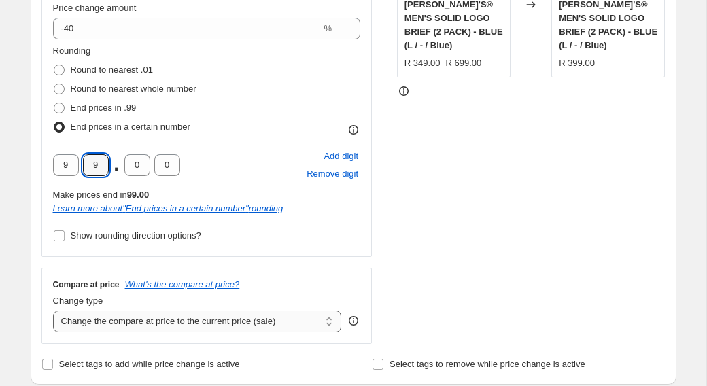
click at [186, 320] on select "Change the compare at price to the current price (sale) Change the compare at p…" at bounding box center [197, 322] width 289 height 22
select select "no_change"
click at [53, 311] on select "Change the compare at price to the current price (sale) Change the compare at p…" at bounding box center [197, 322] width 289 height 22
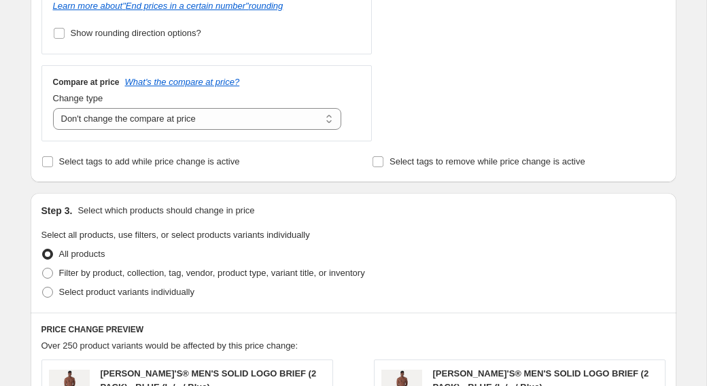
scroll to position [561, 0]
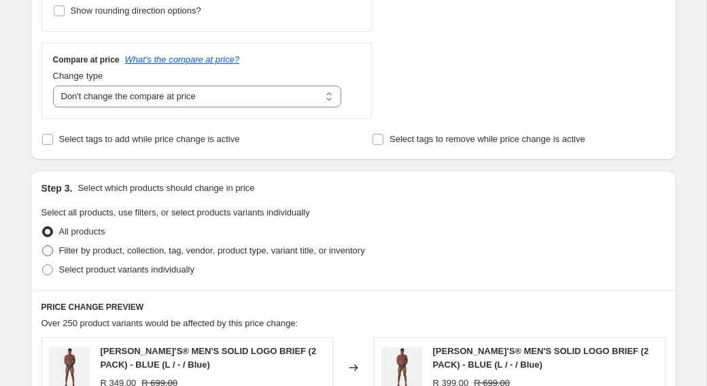
click at [153, 248] on span "Filter by product, collection, tag, vendor, product type, variant title, or inv…" at bounding box center [212, 250] width 306 height 10
click at [43, 246] on input "Filter by product, collection, tag, vendor, product type, variant title, or inv…" at bounding box center [42, 245] width 1 height 1
radio input "true"
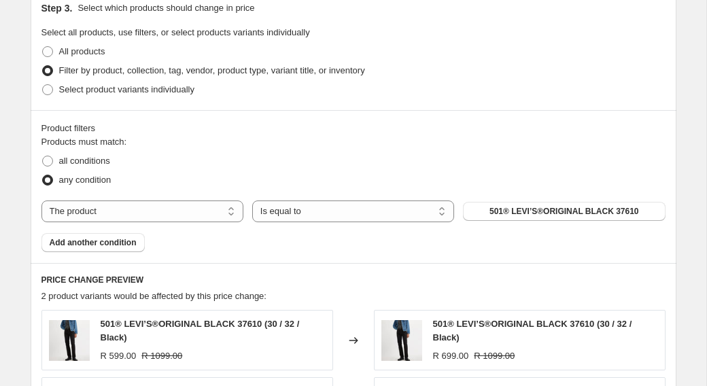
scroll to position [746, 0]
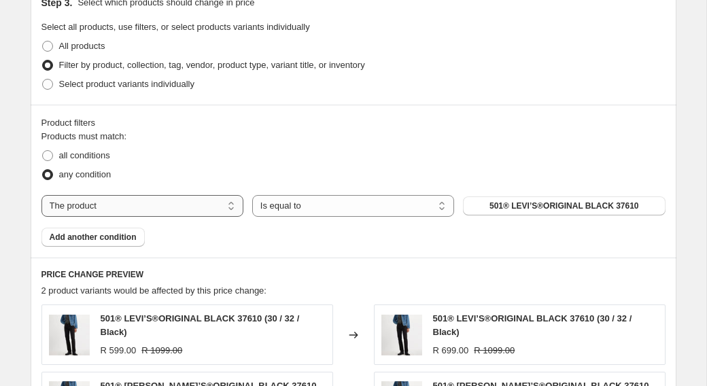
click at [233, 205] on select "The product The product's collection The product's tag The product's vendor The…" at bounding box center [142, 206] width 202 height 22
select select "collection"
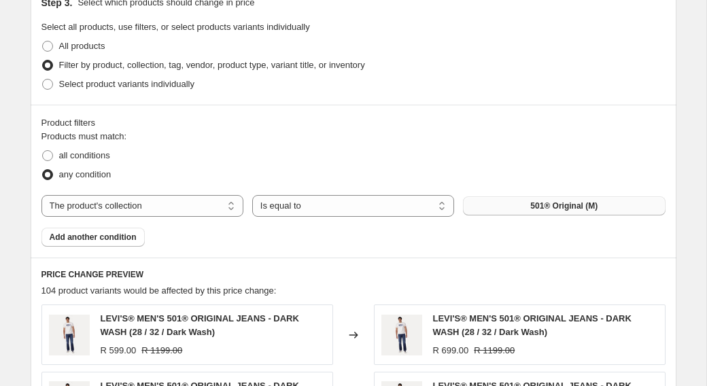
click at [516, 201] on button "501® Original (M)" at bounding box center [564, 205] width 202 height 19
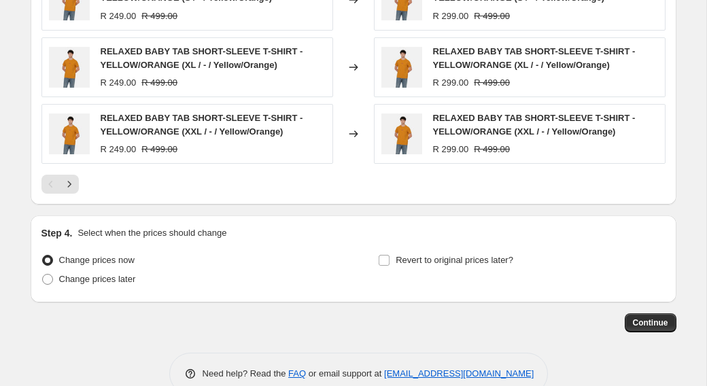
scroll to position [1244, 0]
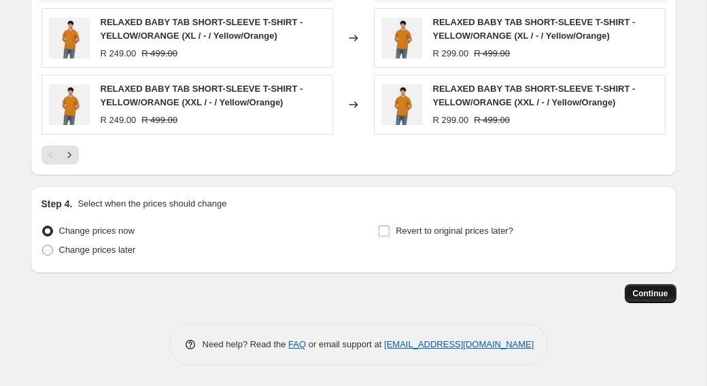
click at [635, 302] on button "Continue" at bounding box center [651, 293] width 52 height 19
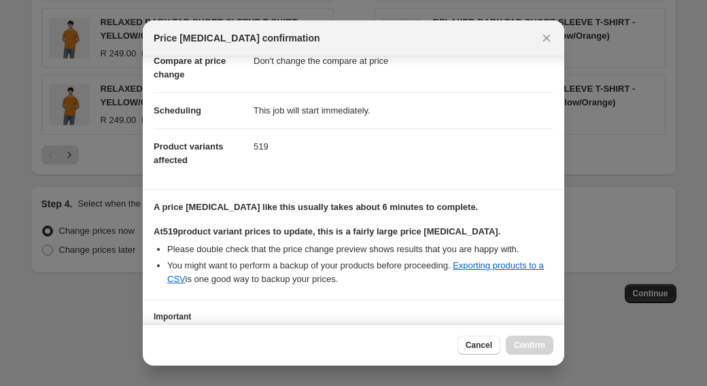
scroll to position [191, 0]
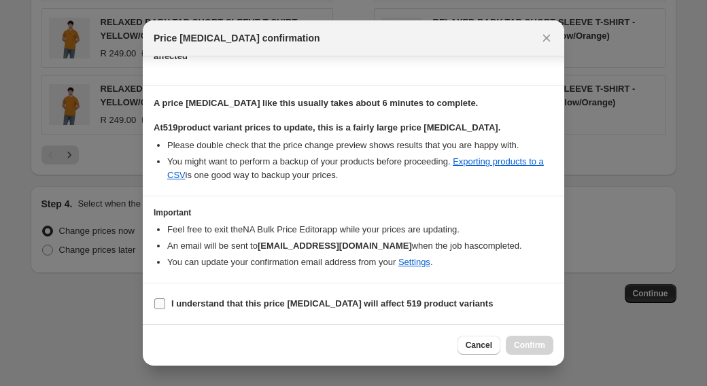
click at [240, 300] on b "I understand that this price change job will affect 519 product variants" at bounding box center [331, 303] width 321 height 10
click at [165, 300] on input "I understand that this price change job will affect 519 product variants" at bounding box center [159, 303] width 11 height 11
checkbox input "true"
click at [520, 345] on span "Confirm" at bounding box center [529, 345] width 31 height 11
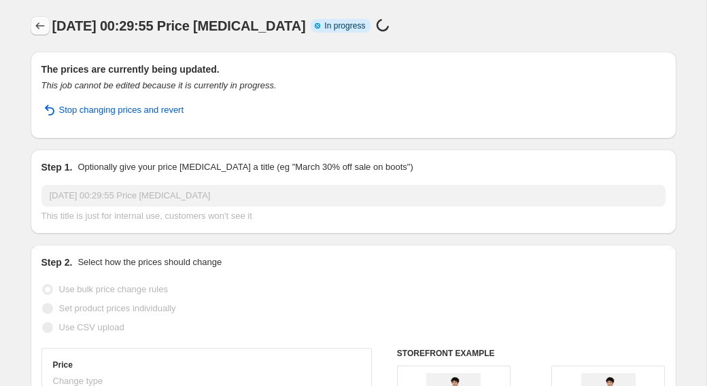
click at [41, 27] on icon "Price change jobs" at bounding box center [40, 26] width 14 height 14
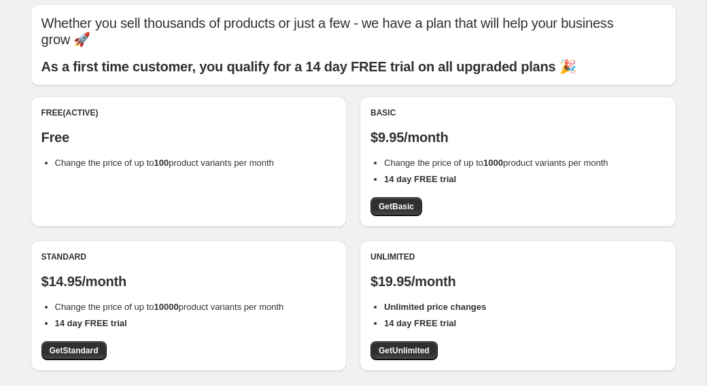
scroll to position [53, 0]
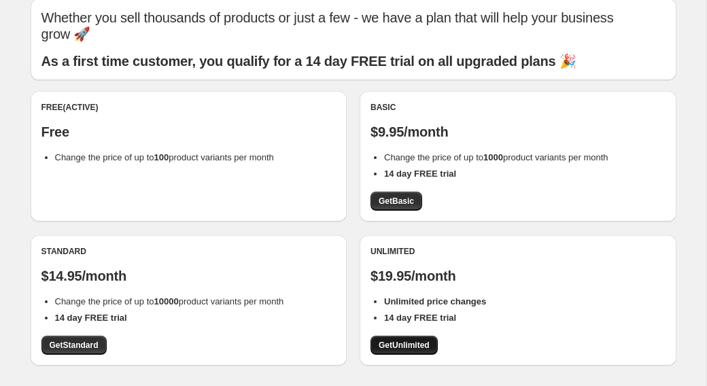
click at [413, 340] on span "Get Unlimited" at bounding box center [404, 345] width 51 height 11
